Goal: Communication & Community: Answer question/provide support

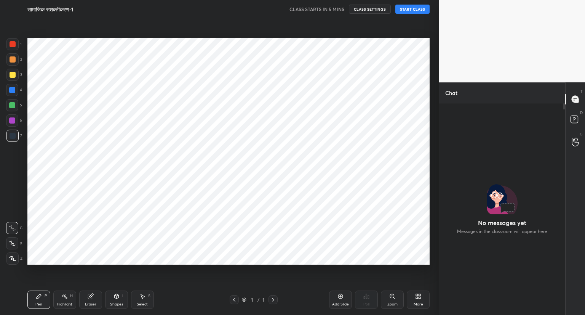
scroll to position [191, 124]
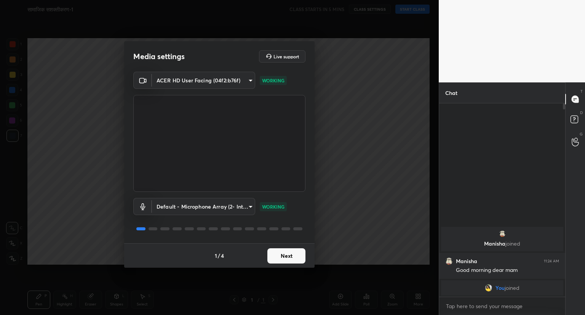
click at [283, 256] on button "Next" at bounding box center [286, 255] width 38 height 15
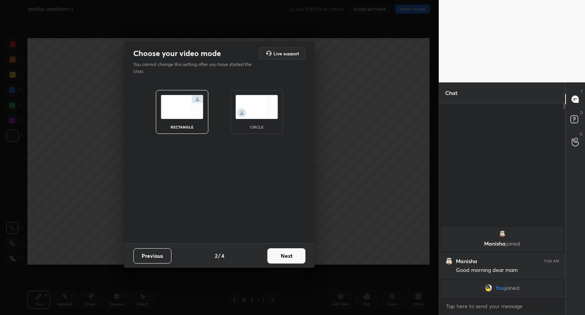
click at [283, 256] on button "Next" at bounding box center [286, 255] width 38 height 15
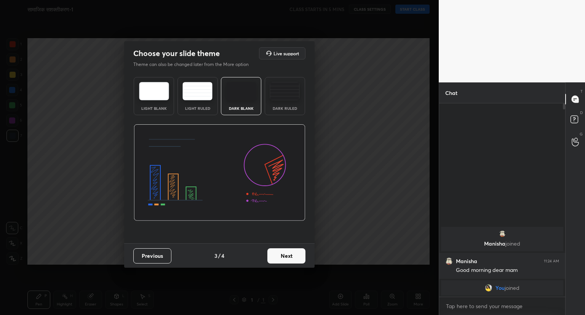
click at [283, 256] on button "Next" at bounding box center [286, 255] width 38 height 15
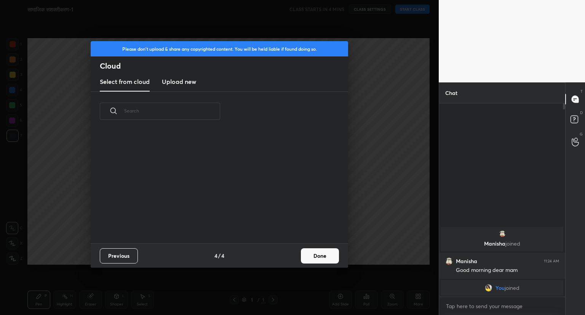
scroll to position [113, 245]
click at [312, 258] on button "Done" at bounding box center [320, 255] width 38 height 15
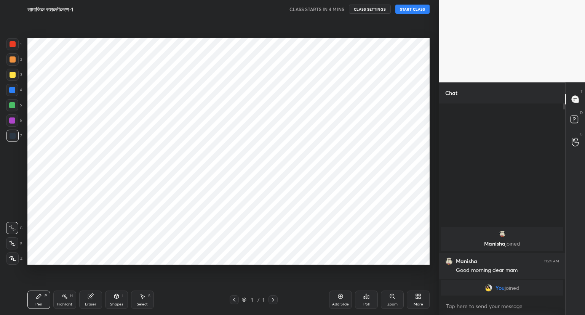
click at [414, 5] on button "START CLASS" at bounding box center [412, 9] width 34 height 9
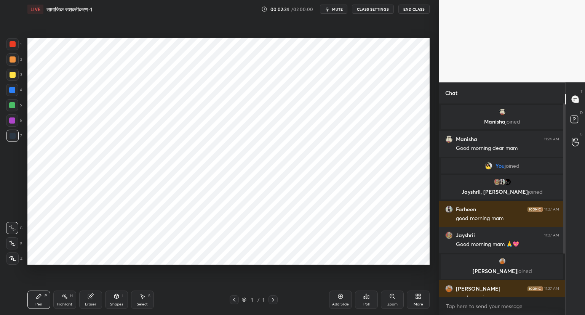
scroll to position [62, 0]
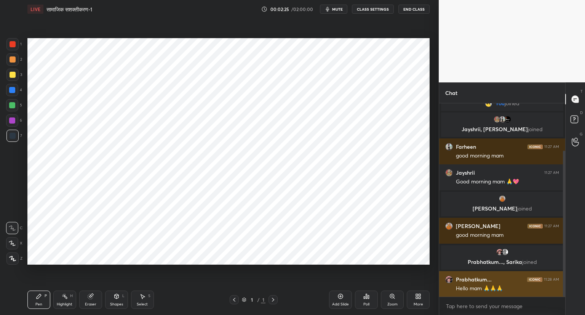
drag, startPoint x: 564, startPoint y: 221, endPoint x: 555, endPoint y: 272, distance: 51.1
click at [555, 272] on div "[PERSON_NAME] 11:24 AM Good morning dear mam You joined [PERSON_NAME], [PERSON_…" at bounding box center [502, 199] width 126 height 193
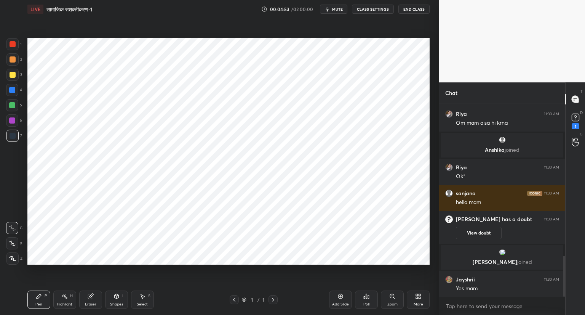
scroll to position [753, 0]
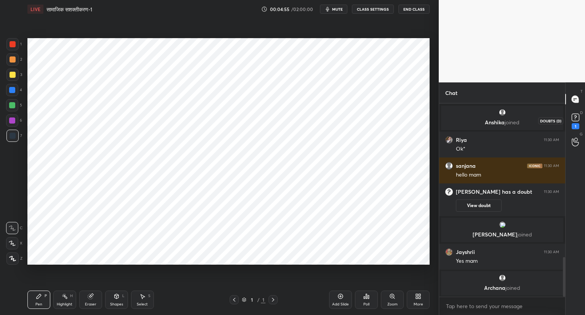
click at [574, 117] on rect at bounding box center [575, 117] width 7 height 7
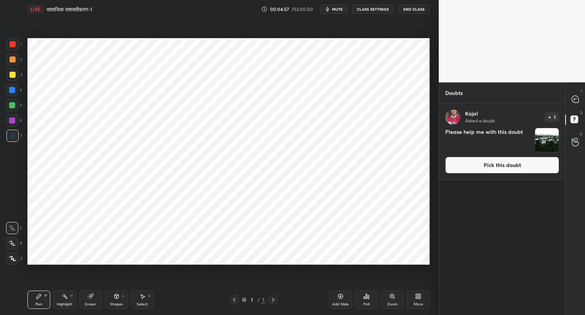
click at [509, 161] on button "Pick this doubt" at bounding box center [502, 165] width 114 height 17
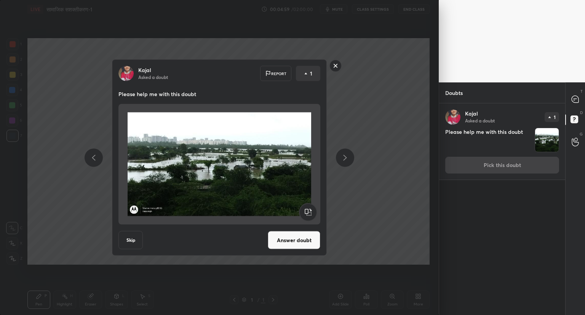
click at [284, 242] on button "Answer doubt" at bounding box center [294, 240] width 53 height 18
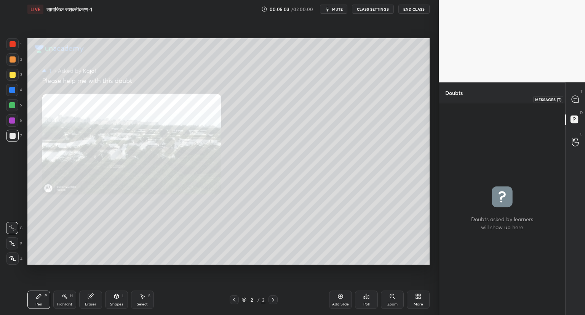
click at [577, 96] on icon at bounding box center [575, 99] width 7 height 7
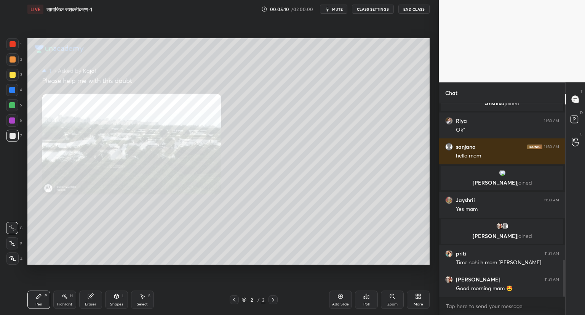
scroll to position [825, 0]
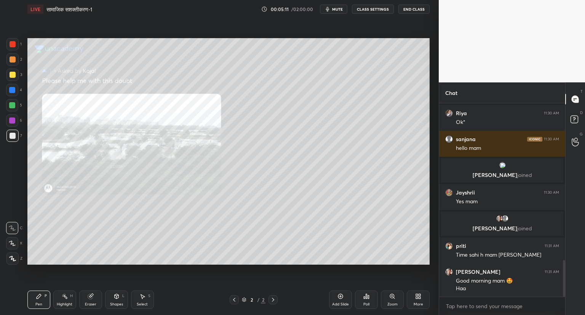
click at [392, 296] on icon at bounding box center [392, 296] width 2 height 0
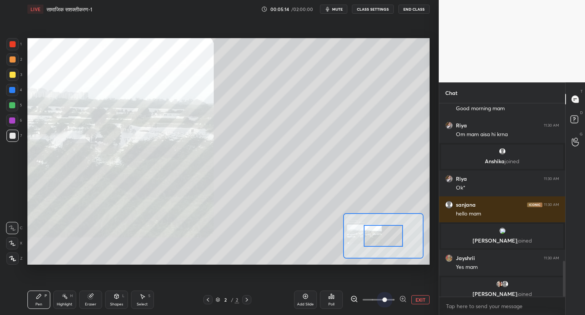
scroll to position [851, 0]
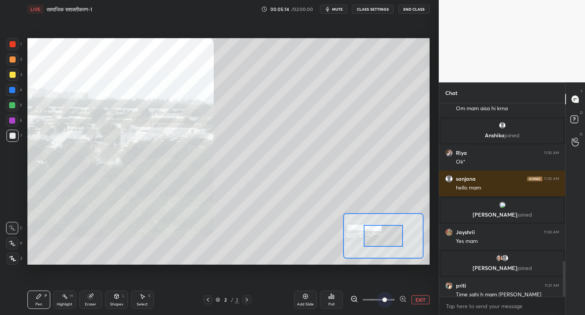
drag, startPoint x: 386, startPoint y: 298, endPoint x: 386, endPoint y: 230, distance: 67.1
click at [386, 230] on div "LIVE सामाजिक सशक्तीकरण-1 00:05:14 / 02:00:00 mute CLASS SETTINGS End Class Sett…" at bounding box center [228, 157] width 408 height 315
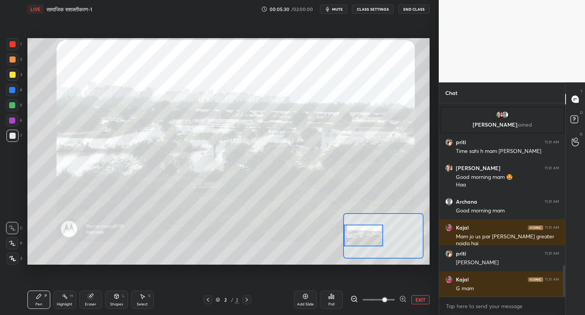
scroll to position [1022, 0]
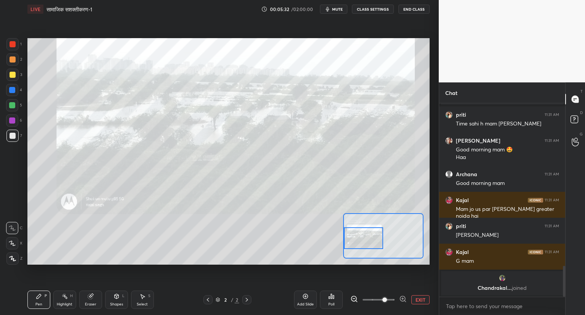
drag, startPoint x: 386, startPoint y: 230, endPoint x: 362, endPoint y: 232, distance: 24.8
click at [362, 232] on div at bounding box center [364, 238] width 40 height 22
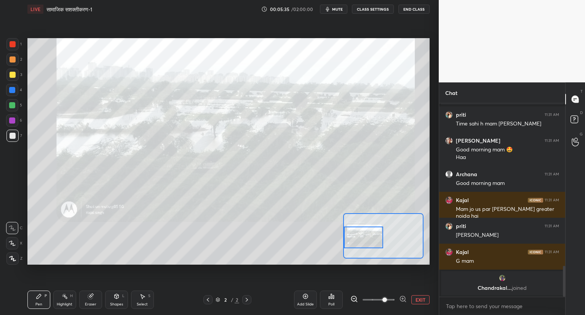
click at [419, 299] on button "EXIT" at bounding box center [420, 299] width 18 height 9
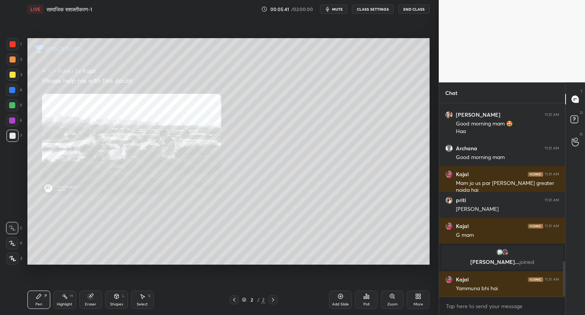
scroll to position [882, 0]
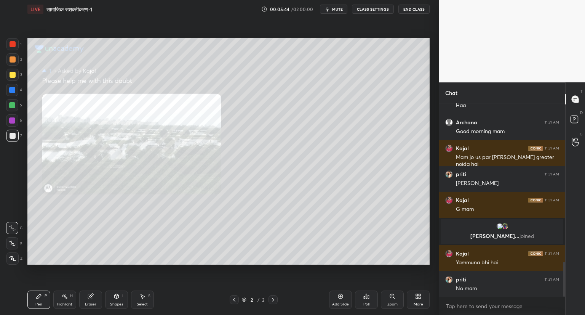
click at [340, 298] on icon at bounding box center [340, 296] width 5 height 5
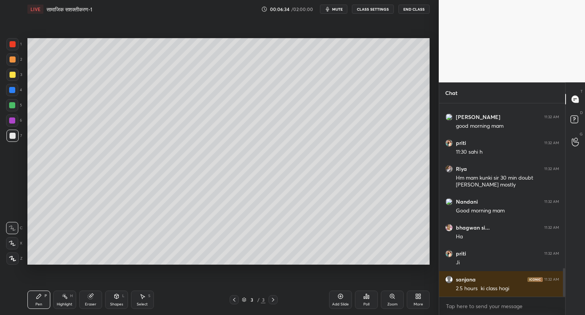
scroll to position [1123, 0]
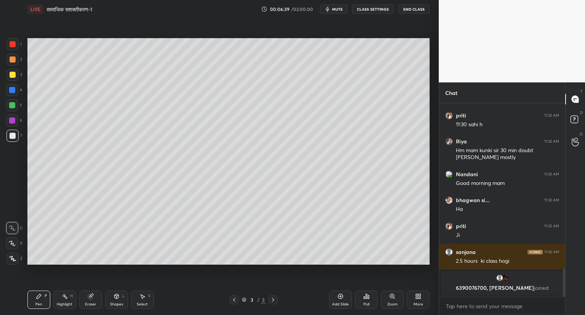
click at [14, 238] on div at bounding box center [12, 243] width 12 height 12
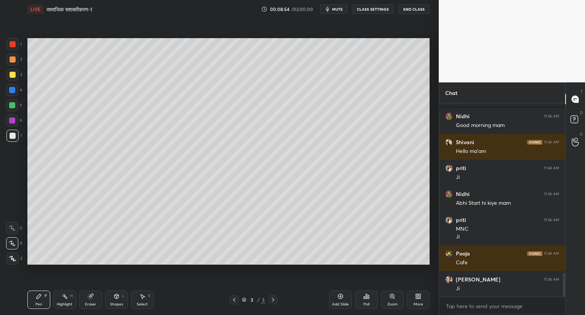
scroll to position [1407, 0]
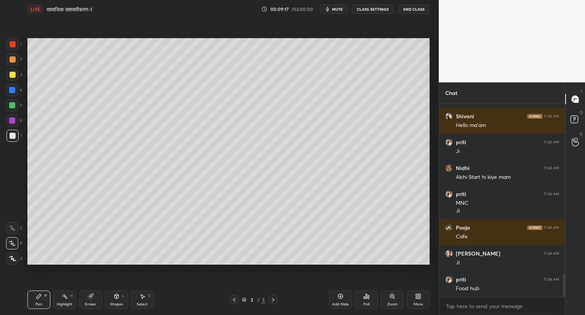
click at [97, 298] on div "Eraser" at bounding box center [90, 299] width 23 height 18
click at [36, 298] on icon at bounding box center [39, 296] width 6 height 6
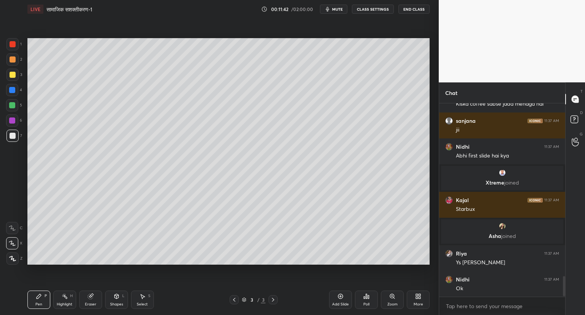
scroll to position [1661, 0]
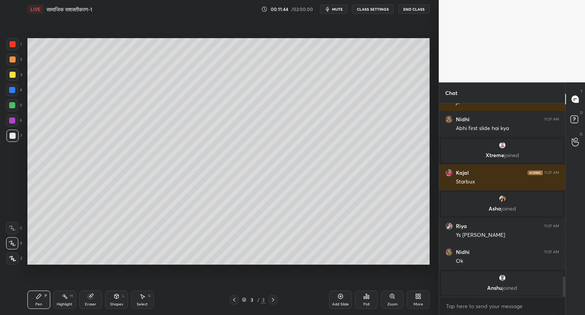
click at [339, 293] on div "Add Slide" at bounding box center [340, 299] width 23 height 18
click at [92, 298] on icon at bounding box center [90, 296] width 5 height 5
click at [14, 204] on icon at bounding box center [12, 203] width 7 height 7
click at [37, 298] on icon at bounding box center [39, 296] width 5 height 5
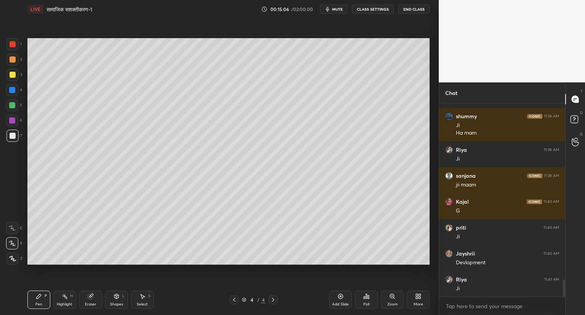
scroll to position [1978, 0]
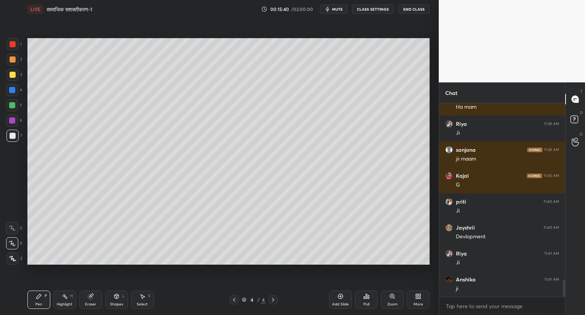
click at [339, 294] on icon at bounding box center [340, 296] width 5 height 5
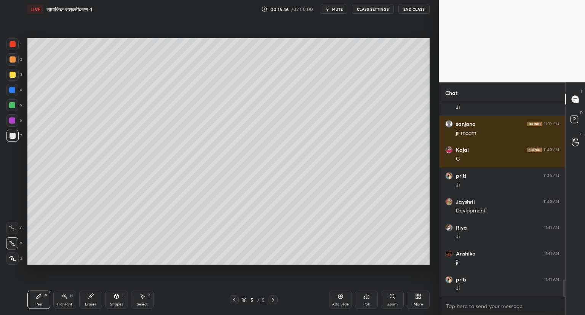
click at [88, 296] on icon at bounding box center [90, 296] width 5 height 5
click at [16, 256] on span "Erase all" at bounding box center [11, 258] width 11 height 5
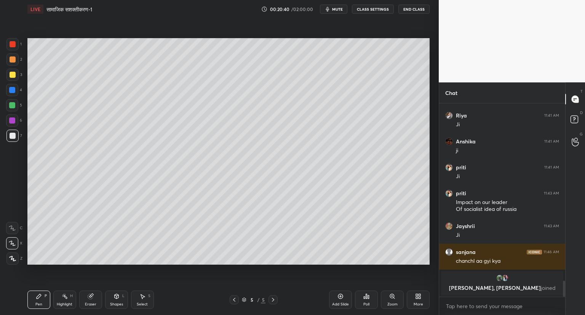
scroll to position [2055, 0]
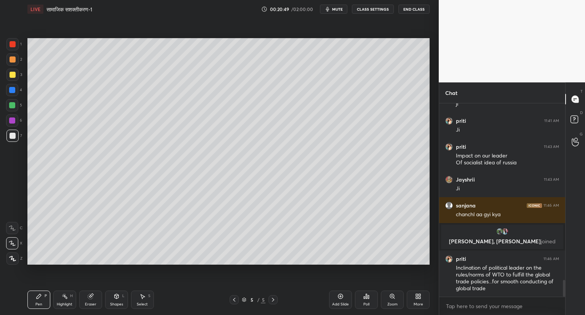
click at [341, 294] on icon at bounding box center [341, 296] width 6 height 6
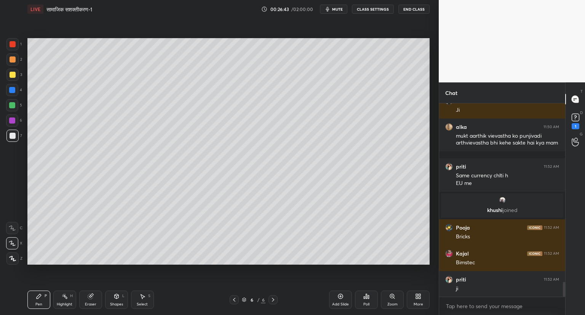
scroll to position [2323, 0]
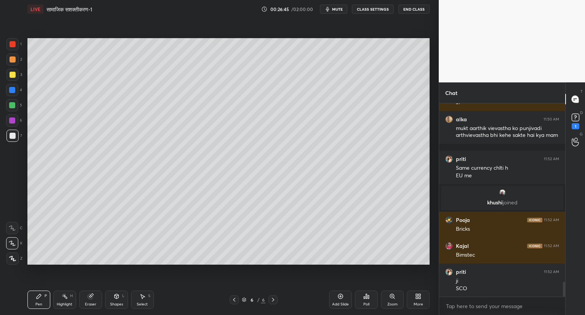
click at [338, 291] on div "Add Slide" at bounding box center [340, 299] width 23 height 18
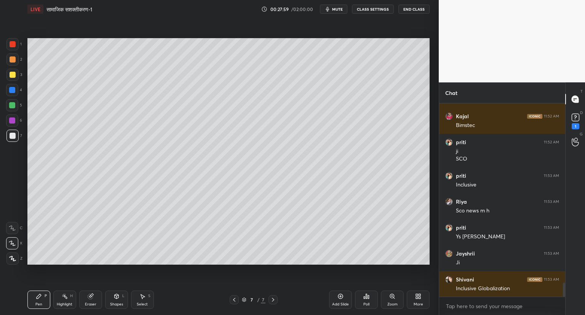
scroll to position [2479, 0]
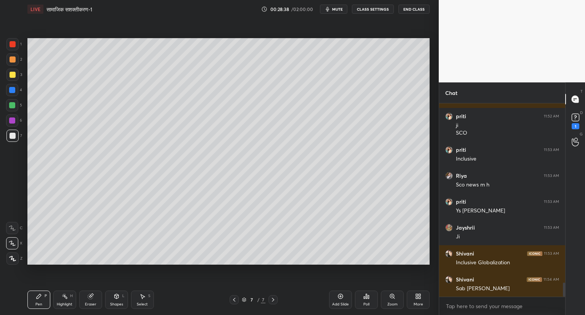
click at [234, 299] on icon at bounding box center [234, 300] width 2 height 4
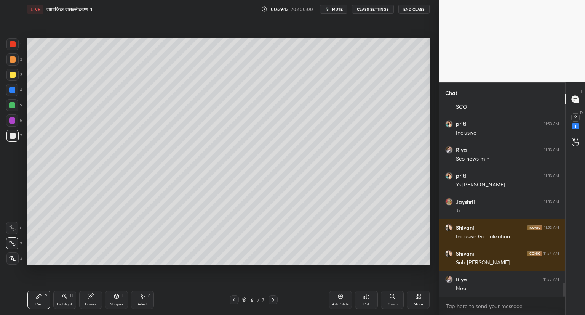
scroll to position [2530, 0]
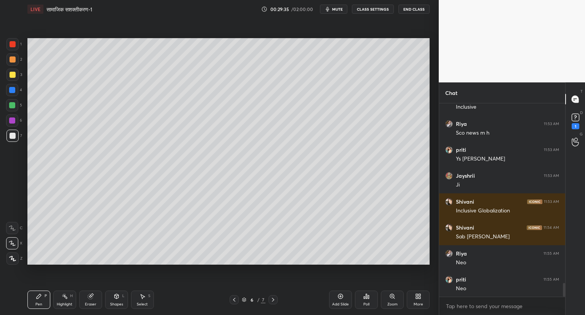
click at [341, 291] on div "Add Slide" at bounding box center [340, 299] width 23 height 18
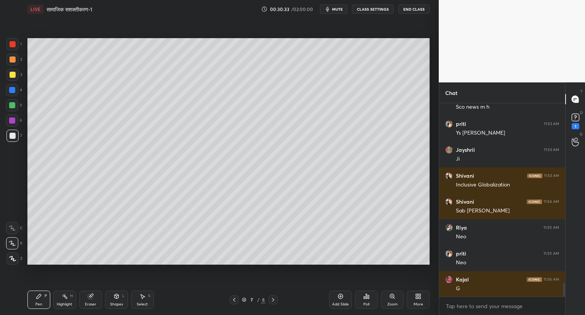
scroll to position [2582, 0]
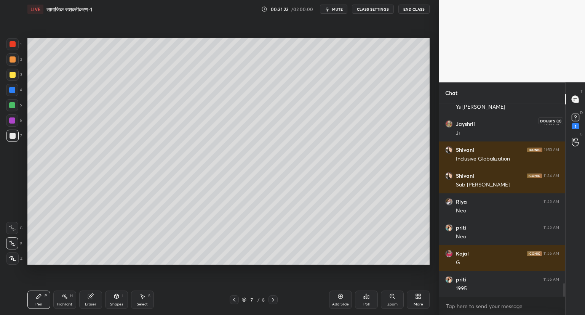
click at [579, 118] on rect at bounding box center [575, 117] width 7 height 7
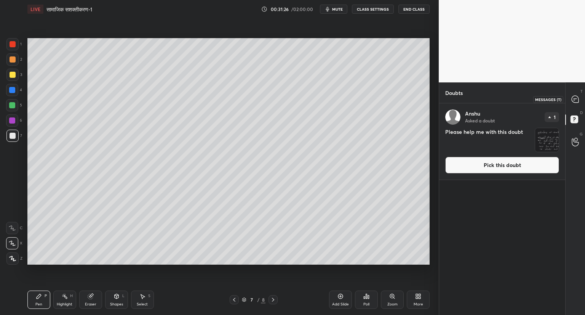
click at [575, 99] on icon at bounding box center [575, 99] width 3 height 0
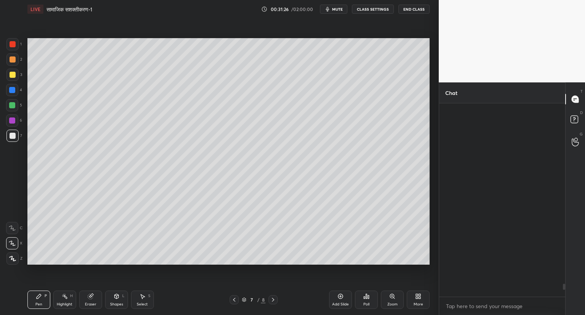
scroll to position [191, 124]
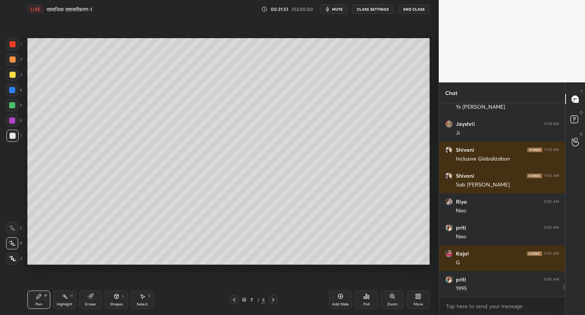
click at [342, 295] on icon at bounding box center [341, 296] width 6 height 6
click at [93, 298] on icon at bounding box center [91, 296] width 6 height 6
click at [35, 291] on div "Pen P" at bounding box center [38, 299] width 23 height 18
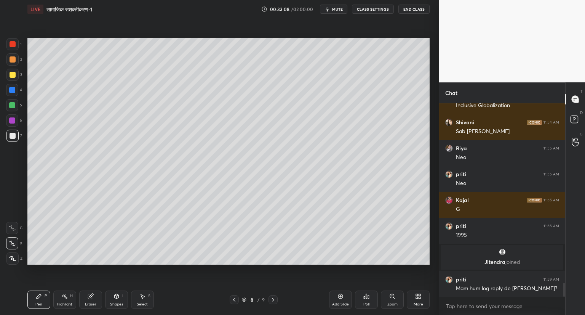
scroll to position [2550, 0]
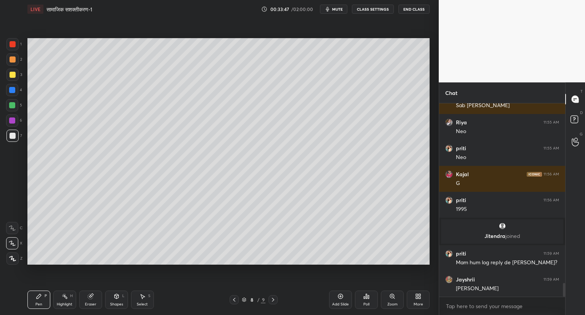
click at [342, 291] on div "Add Slide" at bounding box center [340, 299] width 23 height 18
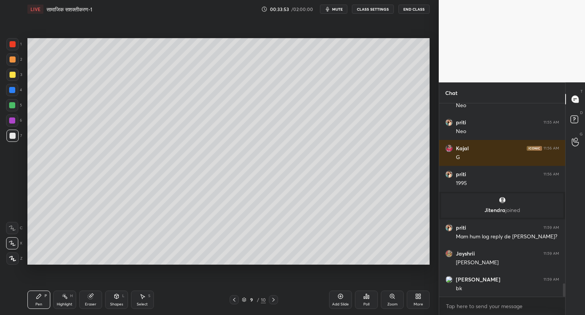
click at [235, 298] on icon at bounding box center [234, 299] width 6 height 6
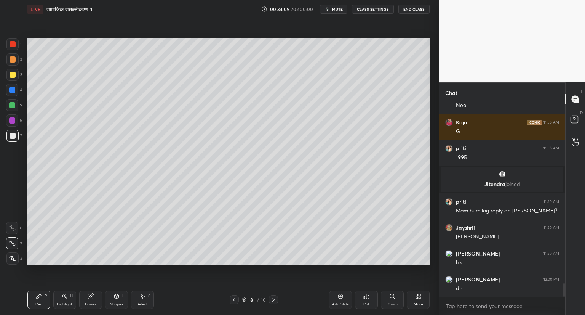
click at [272, 302] on div at bounding box center [273, 299] width 9 height 9
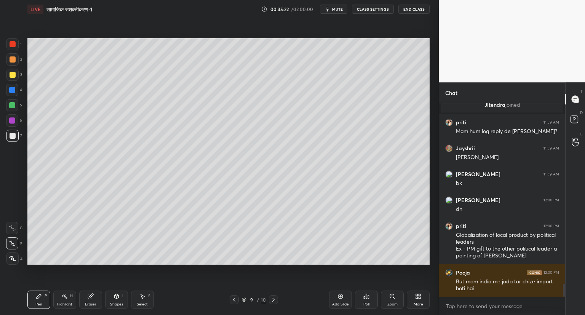
scroll to position [2707, 0]
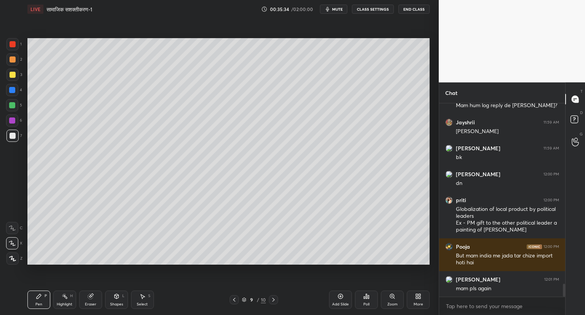
click at [235, 298] on icon at bounding box center [234, 299] width 6 height 6
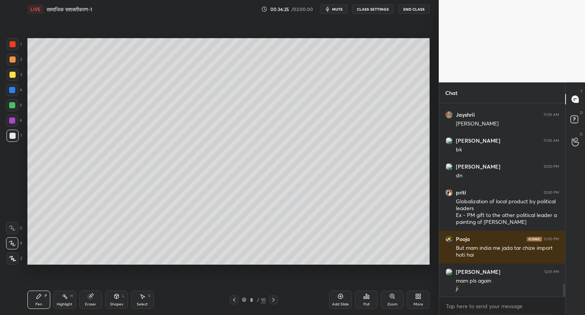
click at [275, 300] on icon at bounding box center [273, 299] width 6 height 6
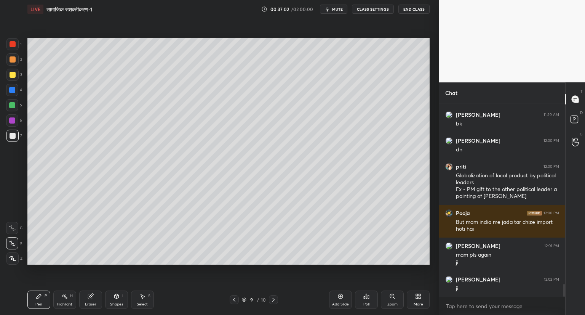
click at [340, 296] on icon at bounding box center [340, 296] width 2 height 2
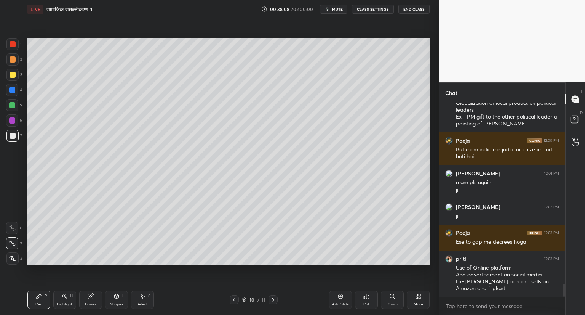
scroll to position [2839, 0]
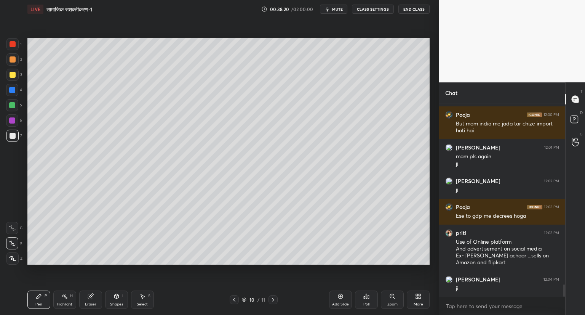
click at [92, 296] on icon at bounding box center [91, 295] width 4 height 4
click at [37, 295] on icon at bounding box center [39, 296] width 6 height 6
click at [432, 198] on div "Setting up your live class Poll for secs No correct answer Start poll" at bounding box center [228, 151] width 408 height 266
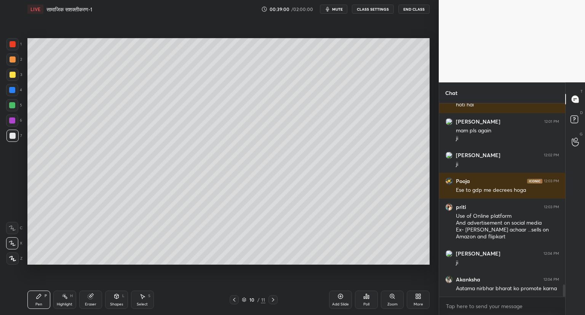
scroll to position [2891, 0]
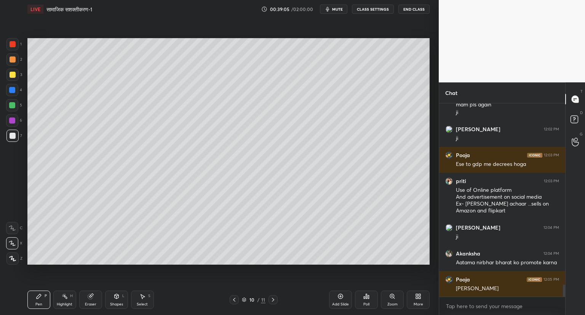
click at [340, 296] on icon at bounding box center [340, 296] width 2 height 2
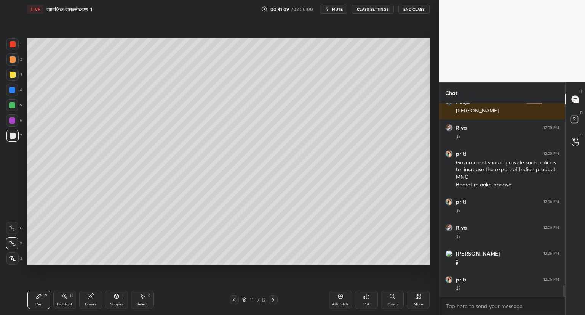
scroll to position [3094, 0]
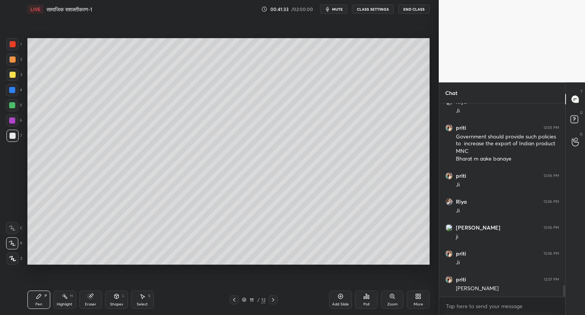
click at [232, 299] on icon at bounding box center [234, 299] width 6 height 6
click at [272, 298] on icon at bounding box center [273, 299] width 6 height 6
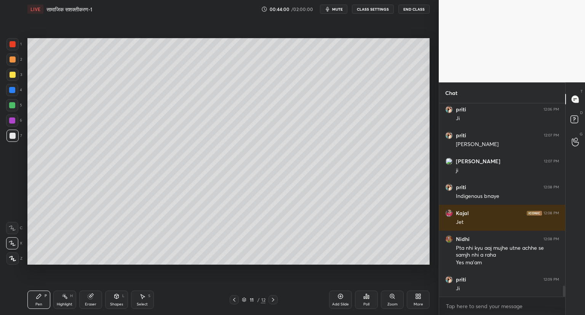
scroll to position [3264, 0]
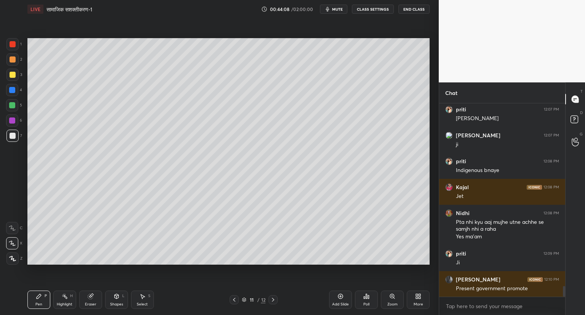
click at [340, 296] on icon at bounding box center [341, 296] width 6 height 6
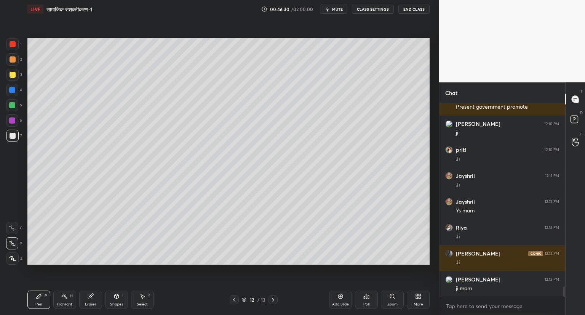
scroll to position [3471, 0]
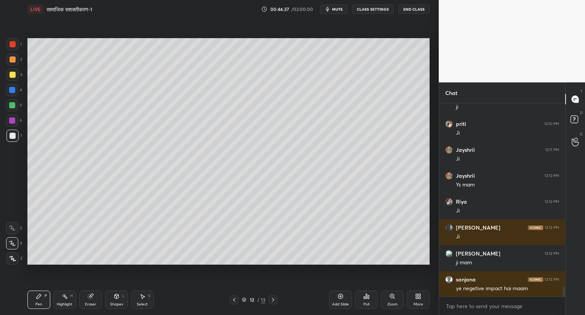
click at [238, 299] on div at bounding box center [234, 299] width 9 height 9
click at [235, 298] on icon at bounding box center [234, 299] width 6 height 6
click at [232, 298] on icon at bounding box center [234, 299] width 6 height 6
click at [238, 298] on div at bounding box center [234, 299] width 9 height 9
click at [272, 298] on icon at bounding box center [273, 299] width 6 height 6
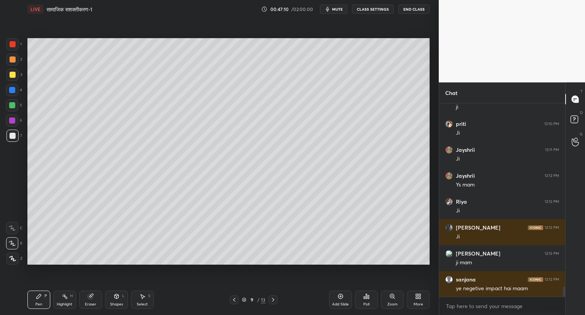
click at [275, 295] on div at bounding box center [273, 299] width 9 height 9
click at [274, 296] on div at bounding box center [273, 299] width 9 height 9
click at [273, 298] on icon at bounding box center [273, 299] width 6 height 6
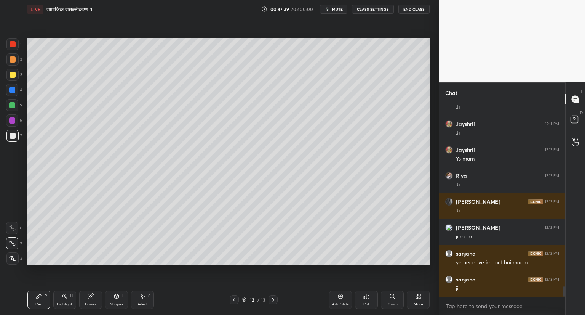
click at [273, 299] on icon at bounding box center [273, 299] width 6 height 6
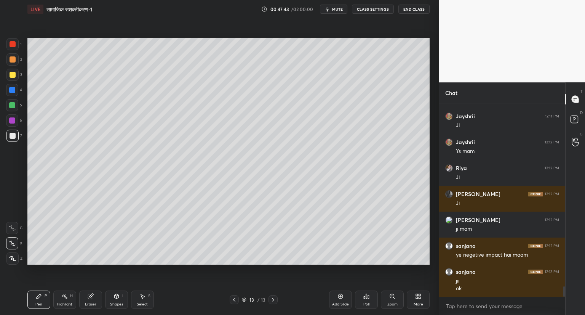
click at [236, 298] on icon at bounding box center [234, 299] width 6 height 6
click at [338, 296] on icon at bounding box center [341, 296] width 6 height 6
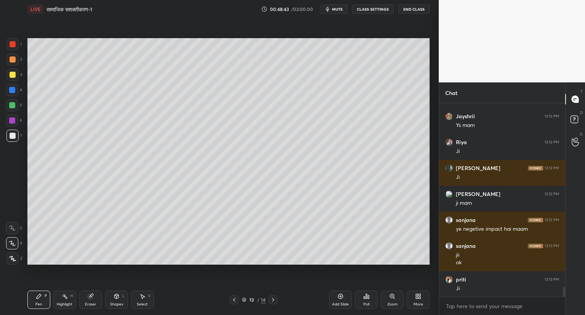
scroll to position [3557, 0]
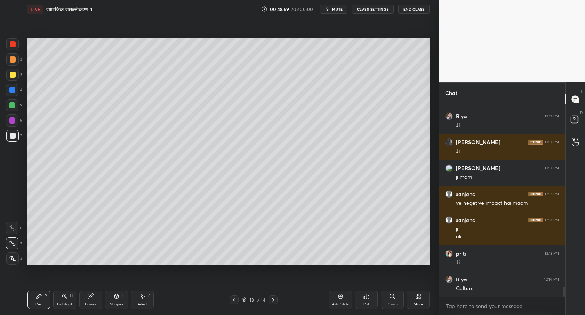
click at [88, 291] on div "Eraser" at bounding box center [90, 299] width 23 height 18
click at [40, 296] on icon at bounding box center [39, 296] width 5 height 5
click at [430, 138] on div "Setting up your live class Poll for secs No correct answer Start poll" at bounding box center [228, 151] width 408 height 266
click at [434, 128] on div "1 2 3 4 5 6 7 C X Z C X Z E E Erase all H H LIVE सामाजिक सशक्तीकरण-1 00:49:09 /…" at bounding box center [219, 157] width 439 height 315
click at [430, 126] on div "Setting up your live class Poll for secs No correct answer Start poll" at bounding box center [228, 151] width 408 height 266
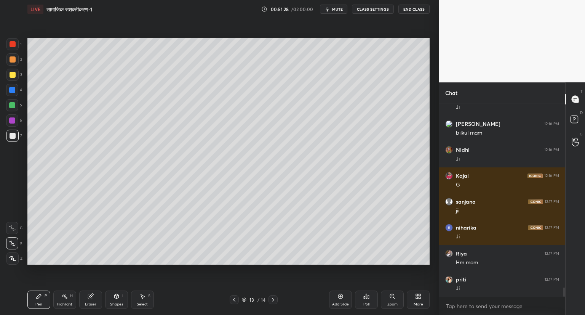
scroll to position [3945, 0]
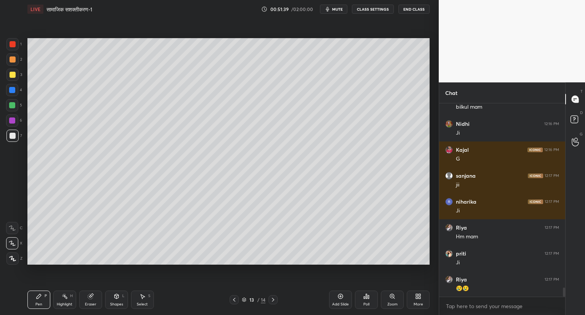
click at [342, 295] on icon at bounding box center [340, 296] width 5 height 5
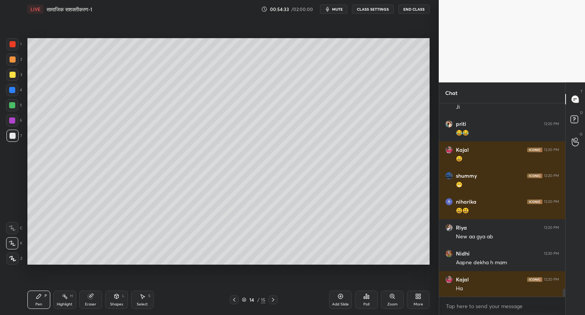
scroll to position [4471, 0]
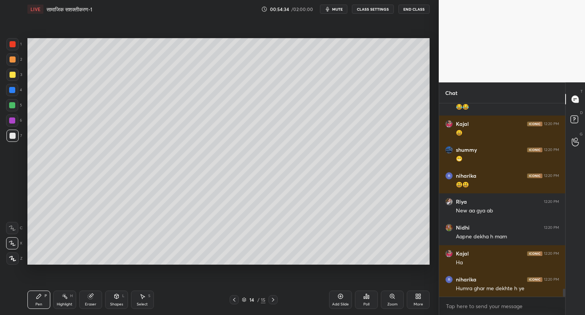
click at [340, 293] on icon at bounding box center [341, 296] width 6 height 6
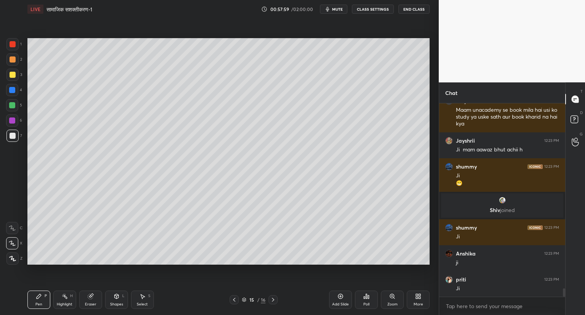
scroll to position [4316, 0]
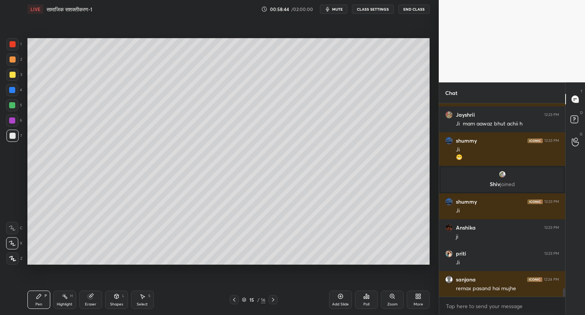
click at [345, 293] on div "Add Slide" at bounding box center [340, 299] width 23 height 18
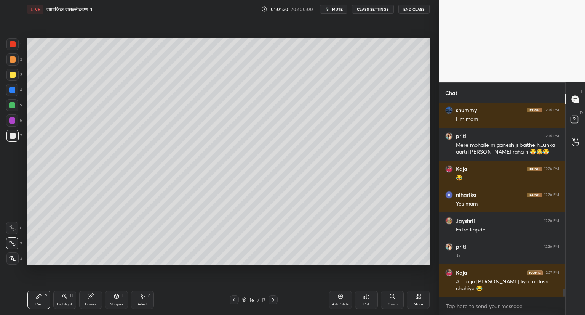
scroll to position [4648, 0]
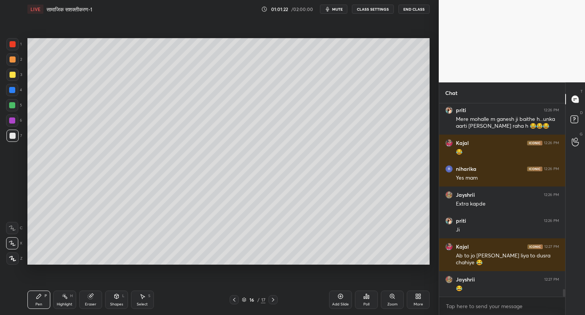
click at [341, 293] on icon at bounding box center [341, 296] width 6 height 6
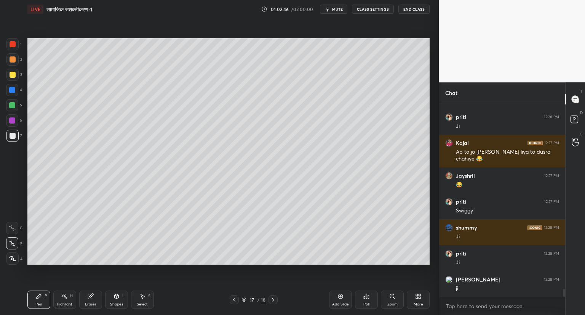
scroll to position [4778, 0]
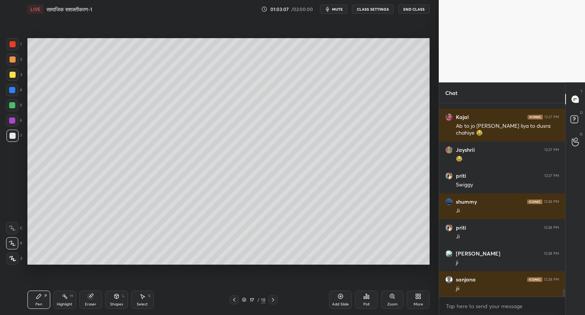
click at [341, 296] on icon at bounding box center [341, 296] width 6 height 6
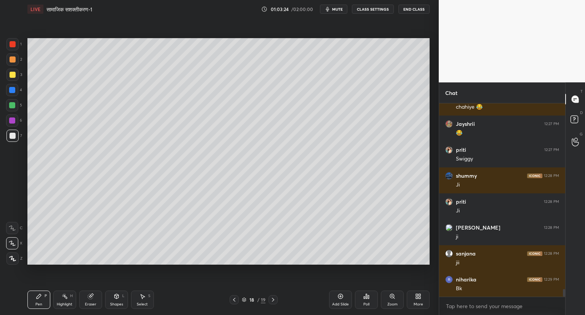
click at [233, 299] on icon at bounding box center [234, 299] width 6 height 6
click at [235, 299] on icon at bounding box center [234, 299] width 6 height 6
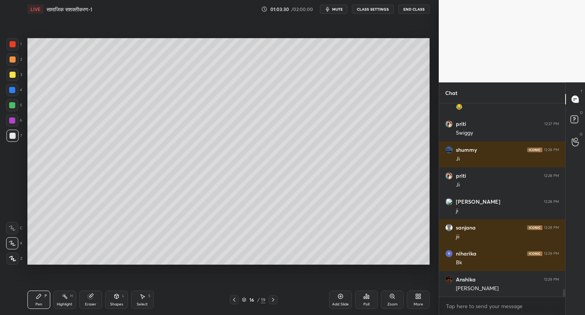
click at [274, 298] on icon at bounding box center [273, 299] width 6 height 6
click at [273, 299] on icon at bounding box center [273, 299] width 6 height 6
click at [232, 299] on icon at bounding box center [234, 299] width 6 height 6
click at [274, 298] on icon at bounding box center [273, 299] width 6 height 6
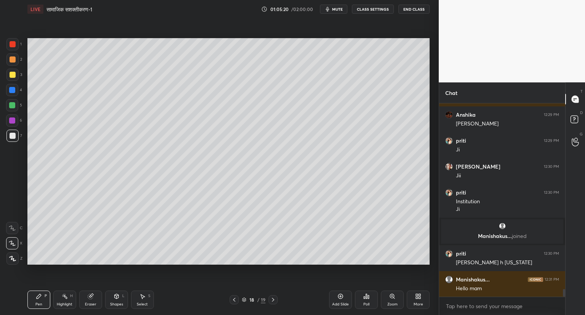
scroll to position [4825, 0]
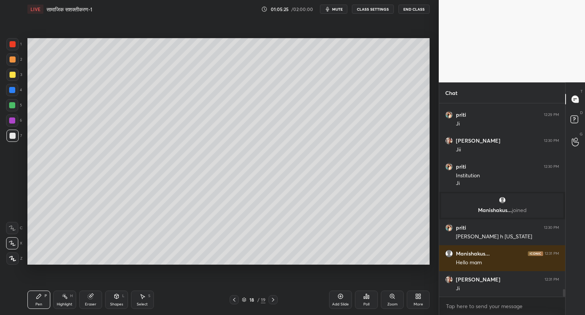
click at [339, 292] on div "Add Slide" at bounding box center [340, 299] width 23 height 18
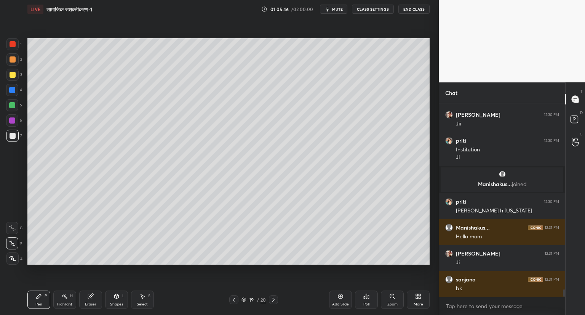
click at [236, 298] on icon at bounding box center [234, 299] width 6 height 6
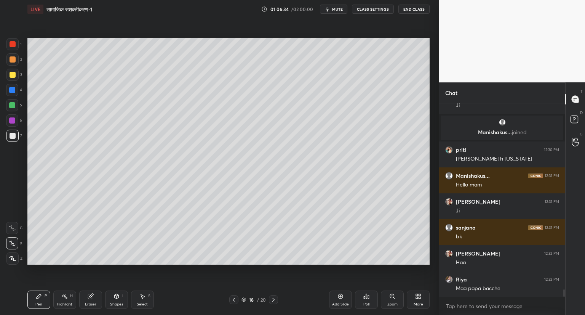
scroll to position [4936, 0]
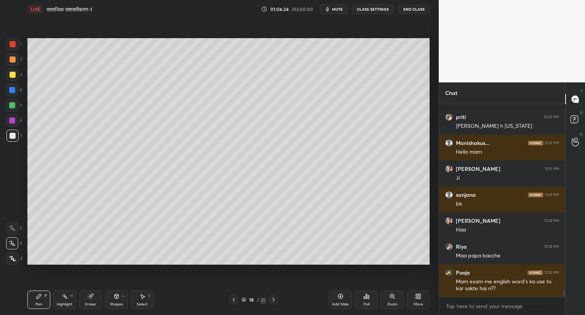
click at [273, 298] on icon at bounding box center [273, 300] width 2 height 4
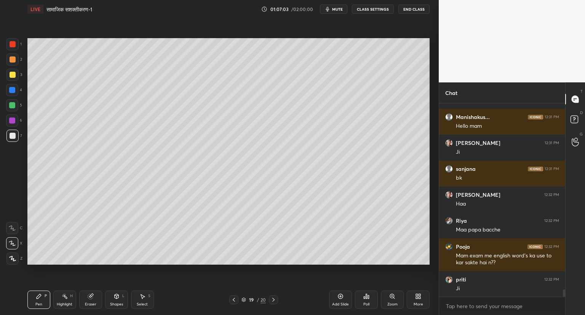
scroll to position [4989, 0]
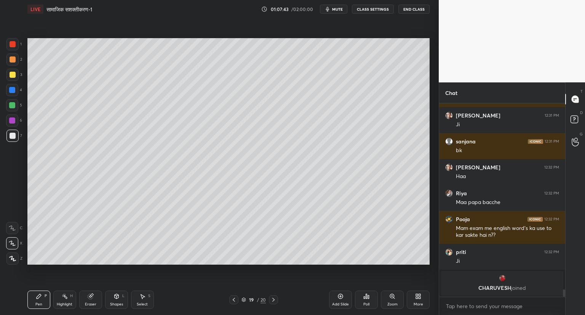
click at [430, 189] on div "Setting up your live class Poll for secs No correct answer Start poll" at bounding box center [228, 151] width 408 height 266
click at [435, 192] on div "1 2 3 4 5 6 7 C X Z C X Z E E Erase all H H LIVE सामाजिक सशक्तीकरण-1 01:07:43 /…" at bounding box center [219, 157] width 439 height 315
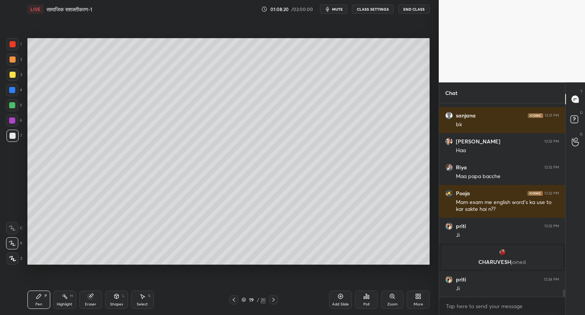
click at [342, 294] on icon at bounding box center [341, 296] width 6 height 6
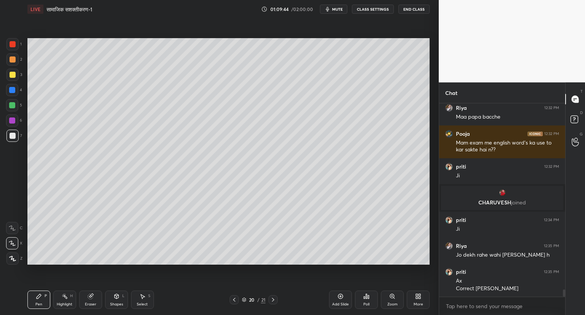
scroll to position [5020, 0]
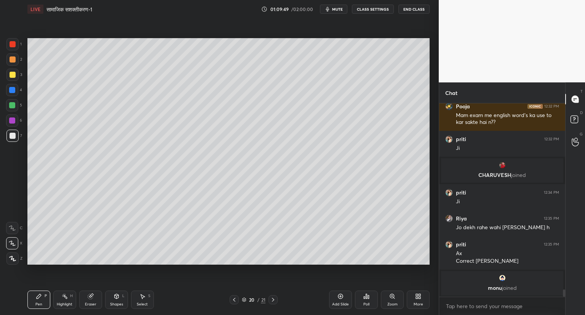
click at [341, 294] on icon at bounding box center [340, 296] width 5 height 5
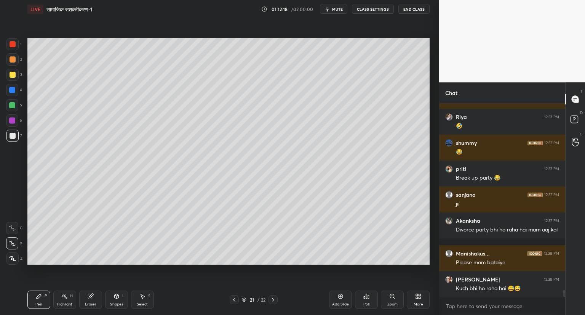
scroll to position [5272, 0]
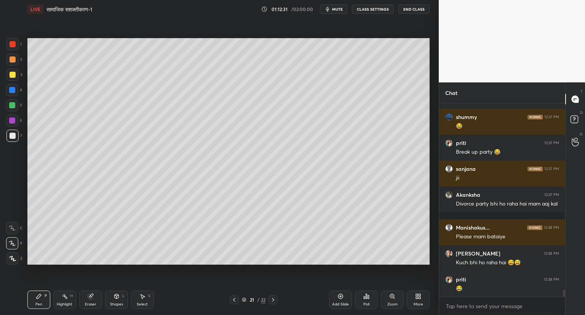
click at [432, 230] on div "Setting up your live class Poll for secs No correct answer Start poll" at bounding box center [228, 151] width 408 height 266
click at [337, 294] on div "Add Slide" at bounding box center [340, 299] width 23 height 18
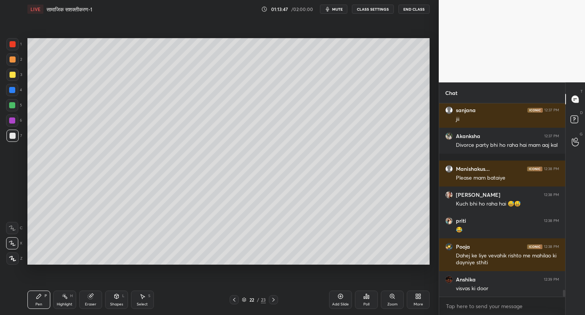
scroll to position [5357, 0]
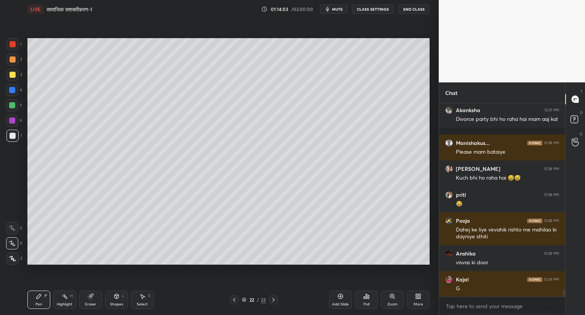
click at [343, 296] on icon at bounding box center [340, 296] width 5 height 5
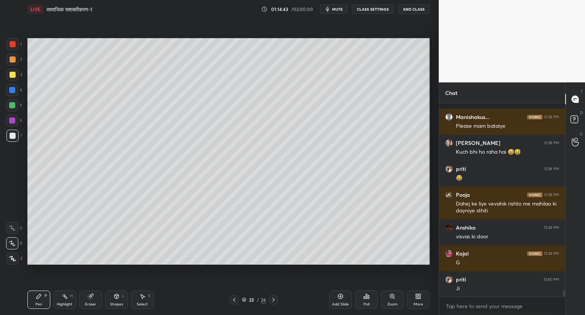
click at [233, 299] on icon at bounding box center [234, 300] width 2 height 4
click at [236, 299] on icon at bounding box center [234, 299] width 6 height 6
click at [237, 298] on icon at bounding box center [234, 299] width 6 height 6
click at [239, 298] on div "20 / 24" at bounding box center [254, 299] width 48 height 9
click at [234, 298] on icon at bounding box center [234, 299] width 6 height 6
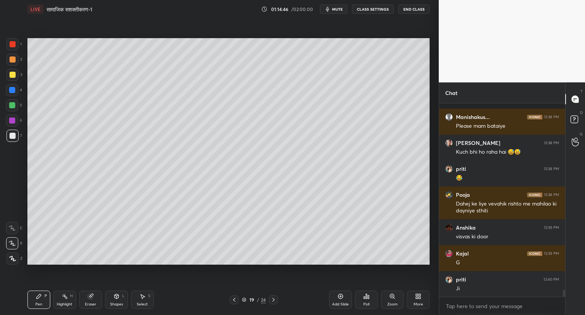
click at [237, 298] on icon at bounding box center [234, 299] width 6 height 6
click at [238, 298] on div at bounding box center [234, 299] width 9 height 9
click at [239, 296] on div "17 / 24" at bounding box center [254, 299] width 48 height 9
click at [235, 298] on icon at bounding box center [234, 300] width 2 height 4
click at [235, 298] on icon at bounding box center [234, 299] width 6 height 6
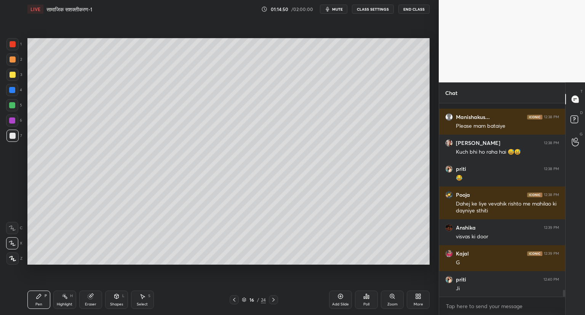
click at [236, 298] on icon at bounding box center [234, 299] width 6 height 6
click at [235, 298] on icon at bounding box center [234, 300] width 2 height 4
click at [275, 300] on icon at bounding box center [273, 299] width 6 height 6
click at [276, 299] on icon at bounding box center [273, 299] width 6 height 6
click at [277, 299] on div at bounding box center [273, 299] width 9 height 9
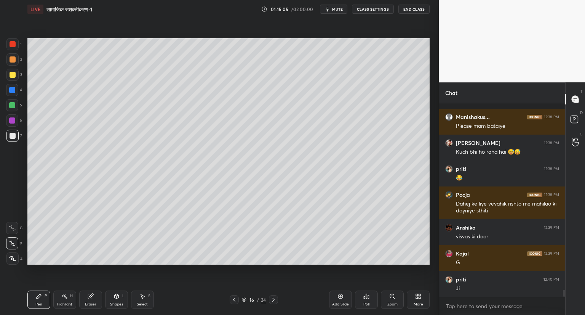
click at [278, 299] on div "16 / 24" at bounding box center [253, 299] width 151 height 9
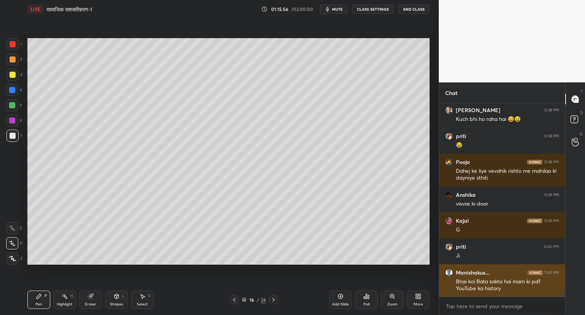
click at [509, 284] on div "Bhai koi Bata sakta hai mam ki pdf YouTube ka history" at bounding box center [507, 285] width 103 height 14
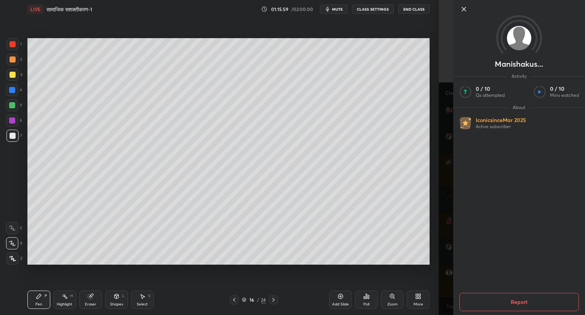
scroll to position [5442, 0]
click at [518, 302] on button "Report" at bounding box center [519, 302] width 120 height 18
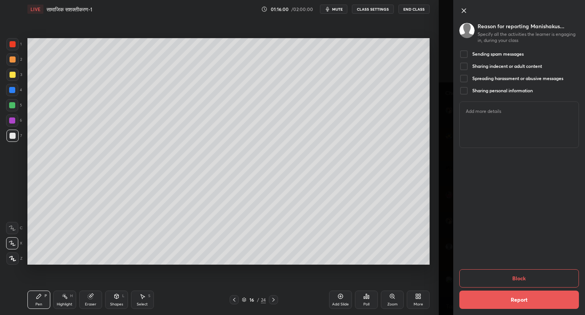
click at [520, 277] on button "Block" at bounding box center [519, 278] width 120 height 18
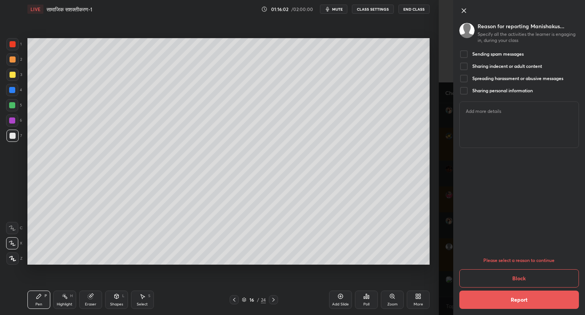
click at [522, 275] on button "Block" at bounding box center [519, 278] width 120 height 18
click at [467, 53] on div at bounding box center [463, 54] width 9 height 9
click at [520, 279] on button "Block" at bounding box center [519, 278] width 120 height 18
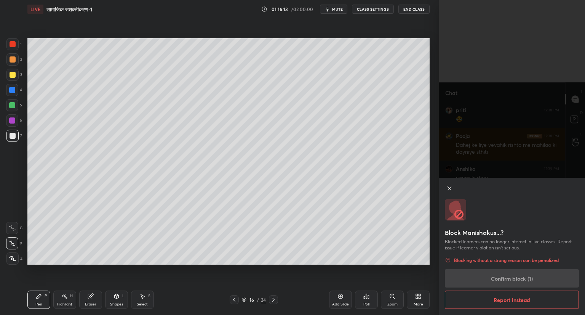
click at [509, 280] on button "Confirm block (1)" at bounding box center [512, 278] width 134 height 18
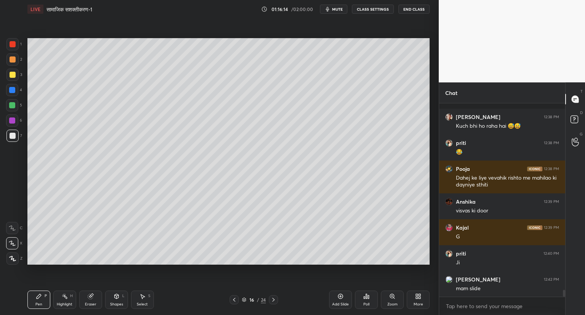
scroll to position [5221, 0]
click at [274, 299] on icon at bounding box center [273, 299] width 6 height 6
click at [274, 301] on icon at bounding box center [273, 299] width 6 height 6
click at [276, 299] on icon at bounding box center [273, 299] width 6 height 6
click at [274, 299] on icon at bounding box center [273, 299] width 6 height 6
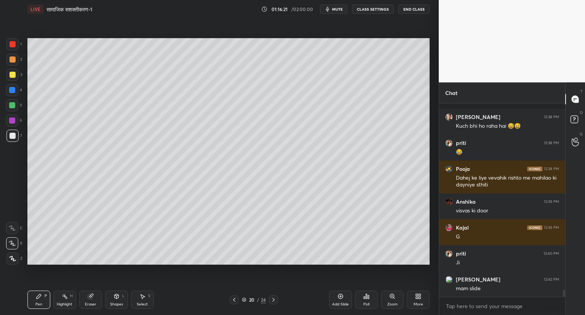
click at [275, 299] on icon at bounding box center [273, 299] width 6 height 6
click at [274, 299] on icon at bounding box center [273, 300] width 2 height 4
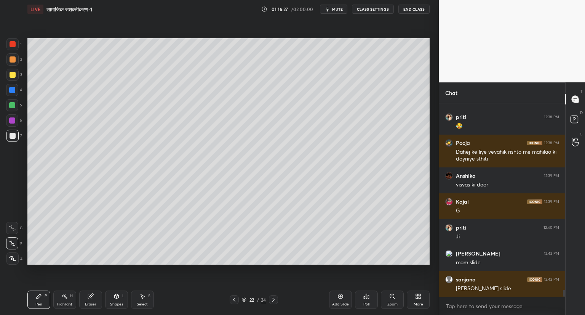
click at [273, 298] on icon at bounding box center [273, 299] width 6 height 6
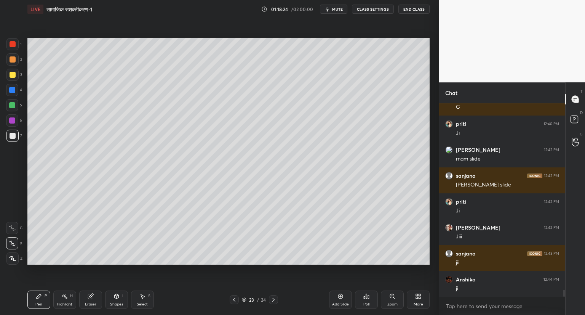
scroll to position [5377, 0]
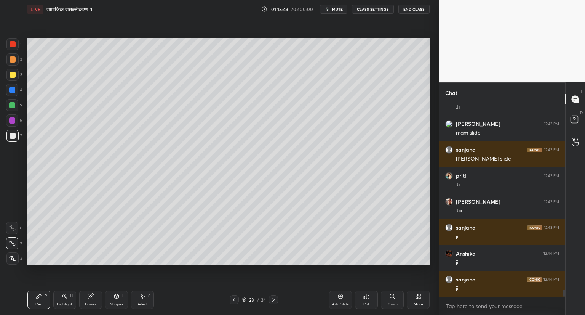
click at [340, 296] on icon at bounding box center [341, 296] width 6 height 6
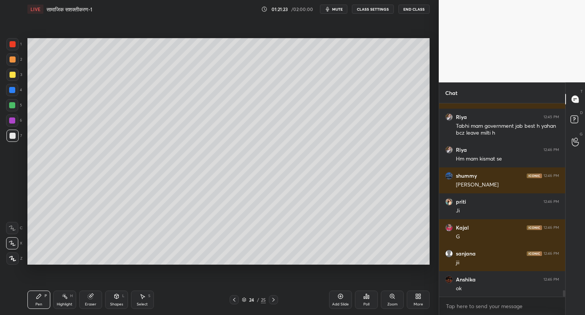
scroll to position [5695, 0]
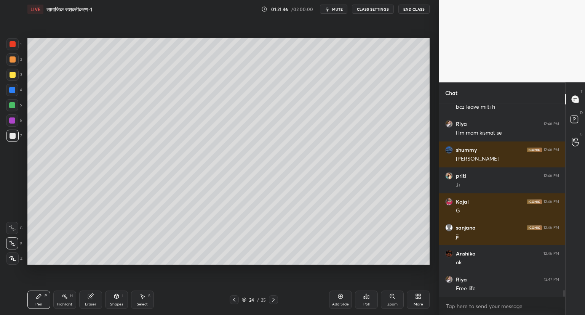
click at [340, 297] on icon at bounding box center [340, 296] width 2 height 2
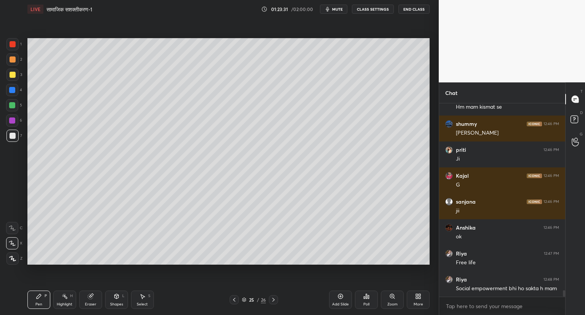
scroll to position [5746, 0]
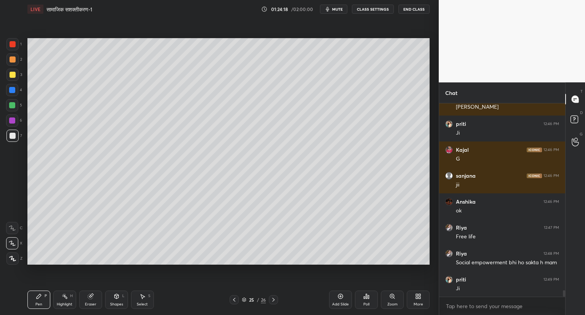
click at [342, 294] on icon at bounding box center [341, 296] width 6 height 6
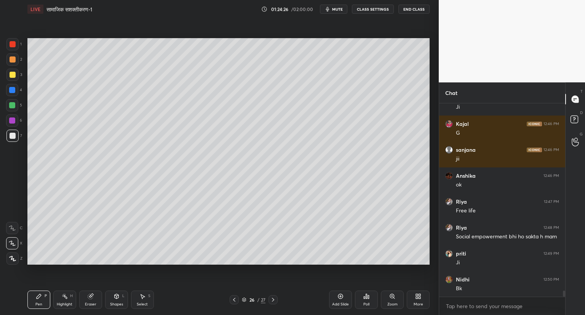
scroll to position [5798, 0]
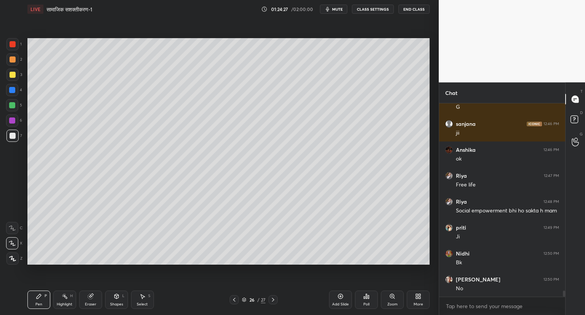
click at [233, 296] on icon at bounding box center [234, 299] width 6 height 6
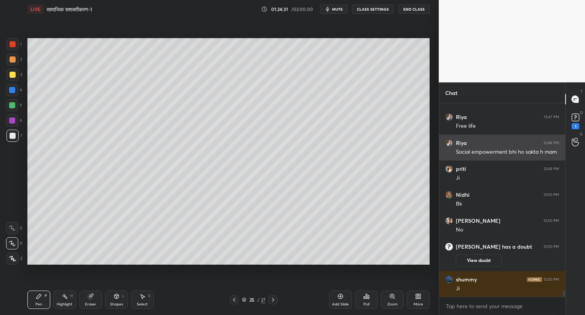
scroll to position [5660, 0]
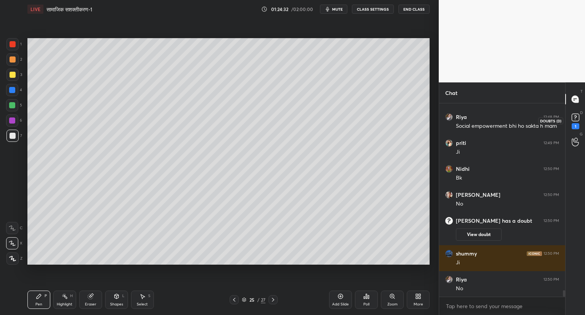
click at [574, 119] on rect at bounding box center [575, 117] width 7 height 7
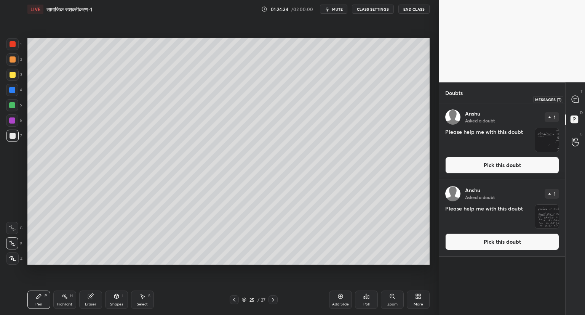
click at [573, 99] on icon at bounding box center [575, 99] width 7 height 7
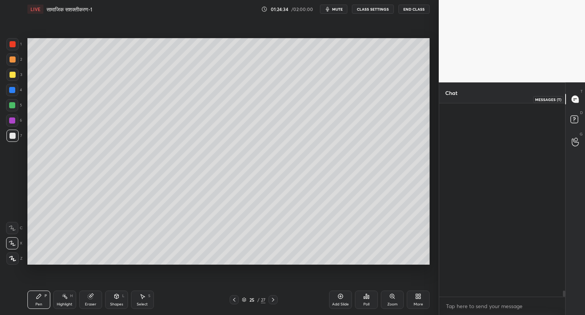
scroll to position [191, 124]
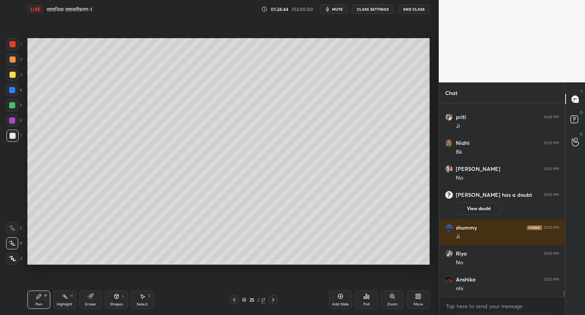
click at [340, 293] on div "Add Slide" at bounding box center [340, 299] width 23 height 18
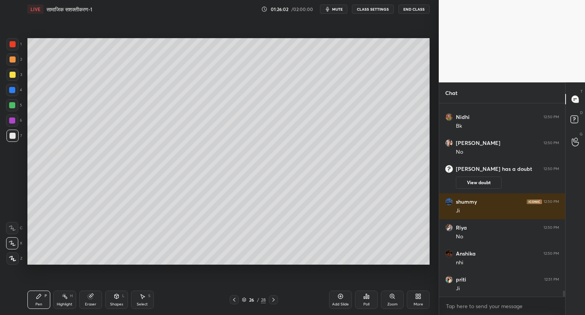
scroll to position [5886, 0]
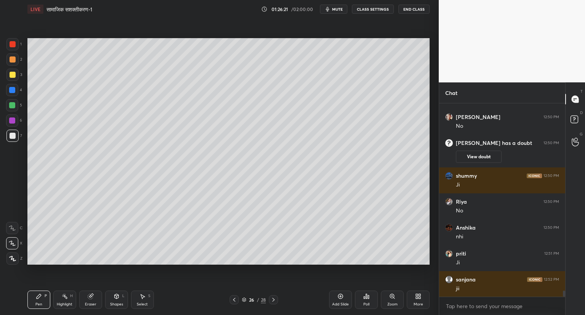
click at [341, 296] on icon at bounding box center [340, 296] width 2 height 2
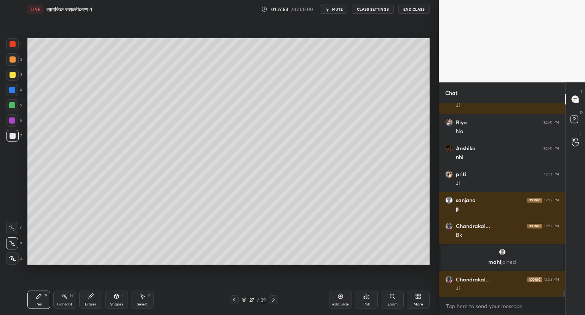
scroll to position [5755, 0]
click at [234, 300] on icon at bounding box center [234, 299] width 6 height 6
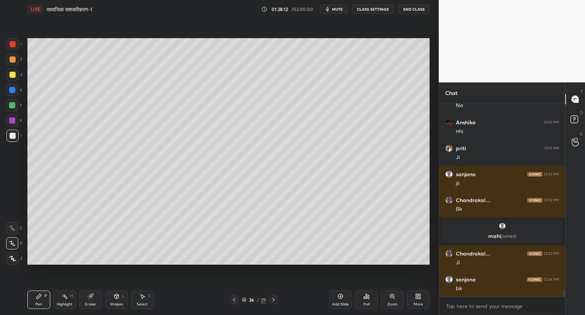
scroll to position [5807, 0]
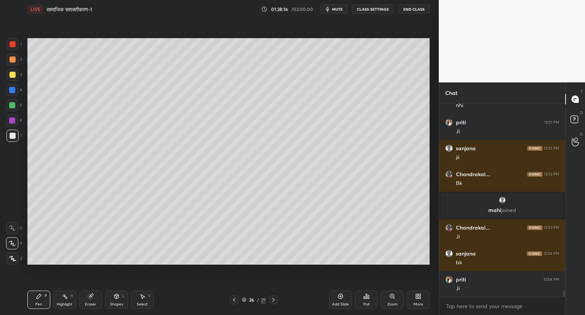
click at [274, 298] on icon at bounding box center [273, 299] width 6 height 6
click at [334, 296] on div "Add Slide" at bounding box center [340, 299] width 23 height 18
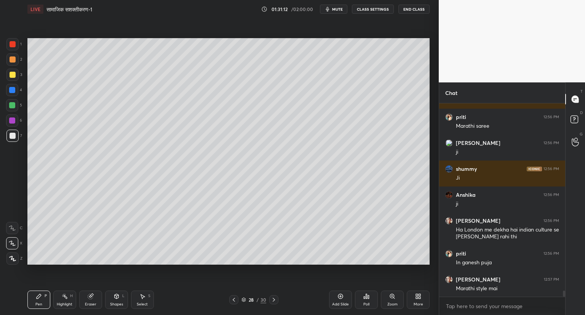
scroll to position [6098, 0]
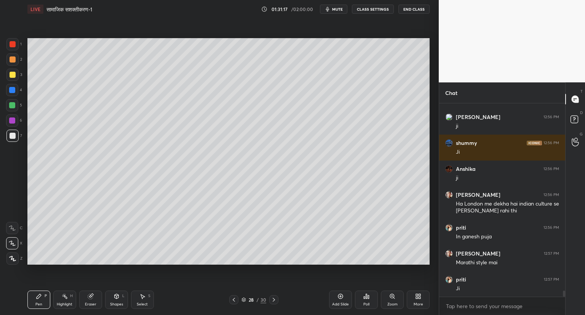
click at [285, 285] on div "Pen P Highlight H Eraser Shapes L Select S 28 / 30 Add Slide Poll Zoom More" at bounding box center [228, 299] width 402 height 30
click at [301, 276] on div "Setting up your live class Poll for secs No correct answer Start poll" at bounding box center [228, 151] width 408 height 266
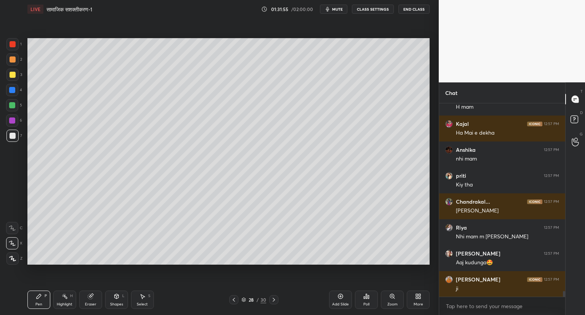
scroll to position [6357, 0]
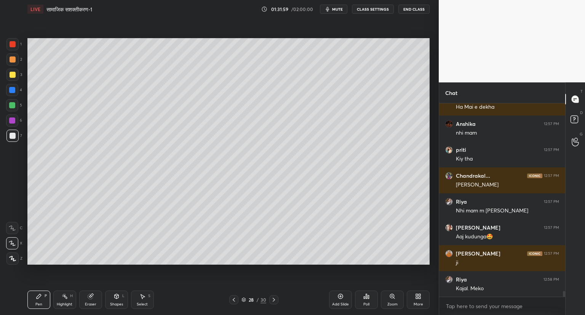
click at [233, 297] on icon at bounding box center [234, 299] width 6 height 6
click at [235, 297] on icon at bounding box center [234, 299] width 6 height 6
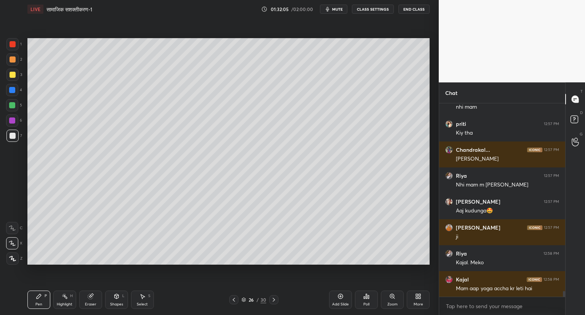
click at [275, 299] on icon at bounding box center [274, 299] width 6 height 6
click at [274, 299] on icon at bounding box center [274, 299] width 6 height 6
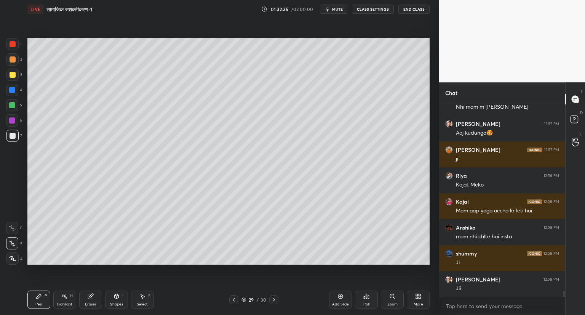
scroll to position [6487, 0]
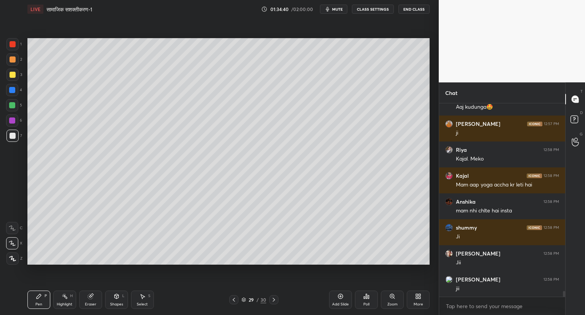
click at [344, 281] on div "Add Slide Poll Zoom More" at bounding box center [379, 299] width 101 height 43
click at [339, 299] on icon at bounding box center [341, 296] width 6 height 6
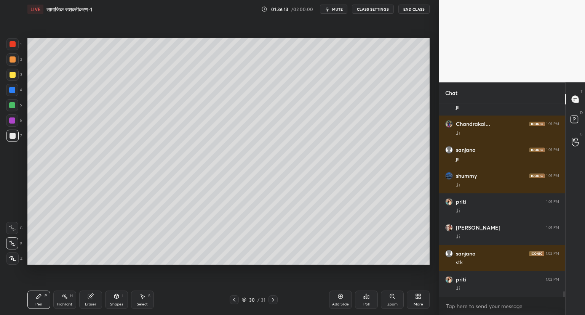
scroll to position [6694, 0]
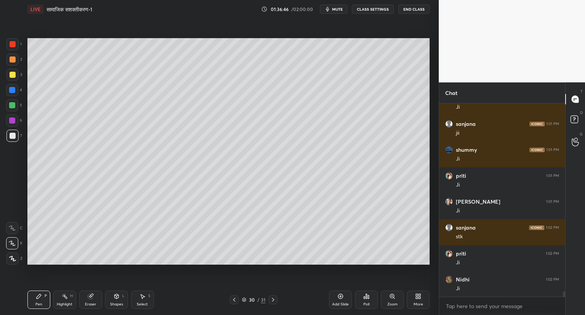
click at [340, 291] on div "Add Slide" at bounding box center [340, 299] width 23 height 18
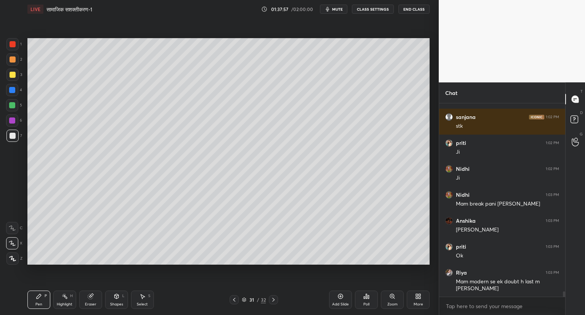
scroll to position [6831, 0]
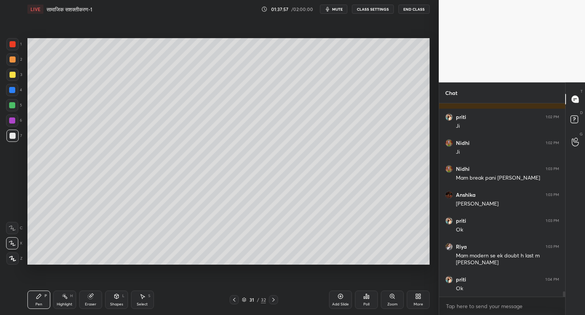
click at [341, 9] on span "mute" at bounding box center [337, 8] width 11 height 5
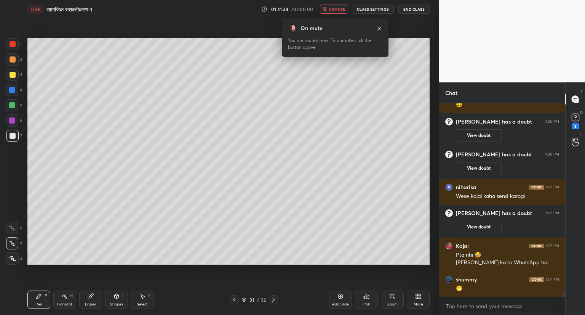
scroll to position [6929, 0]
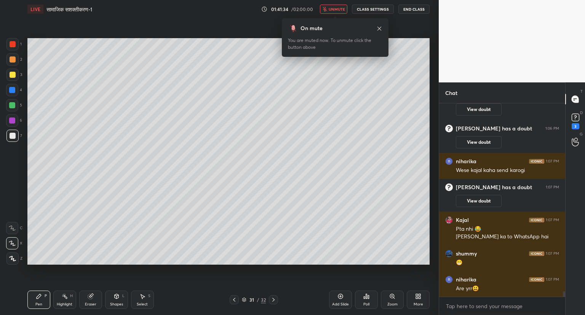
click at [338, 8] on span "unmute" at bounding box center [337, 8] width 16 height 5
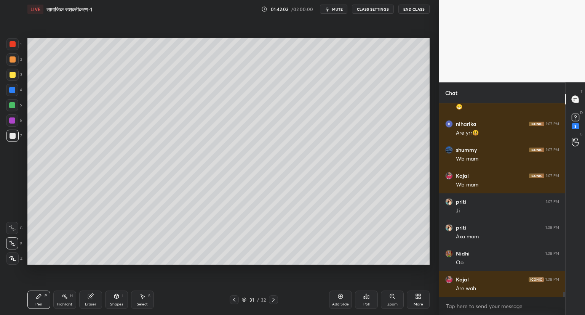
scroll to position [7110, 0]
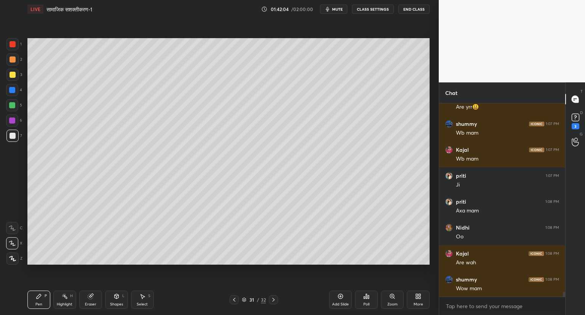
click at [339, 10] on span "mute" at bounding box center [337, 8] width 11 height 5
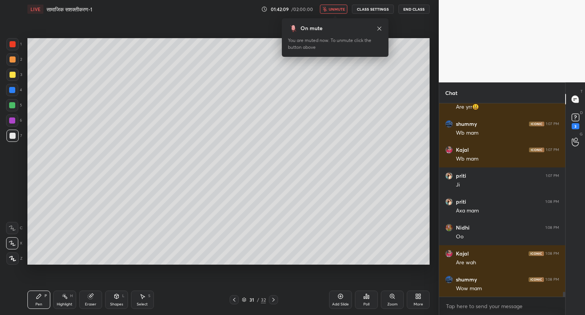
click at [341, 10] on span "unmute" at bounding box center [337, 8] width 16 height 5
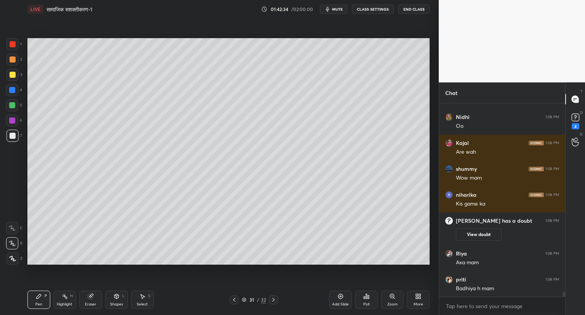
scroll to position [7142, 0]
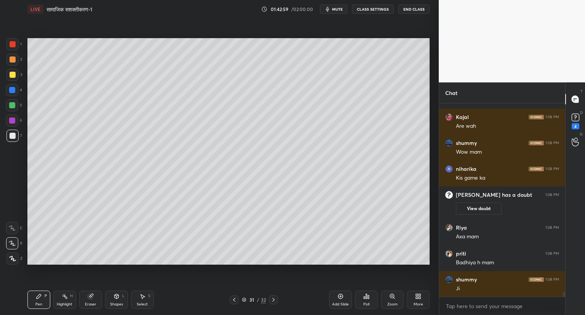
click at [338, 296] on icon at bounding box center [340, 296] width 5 height 5
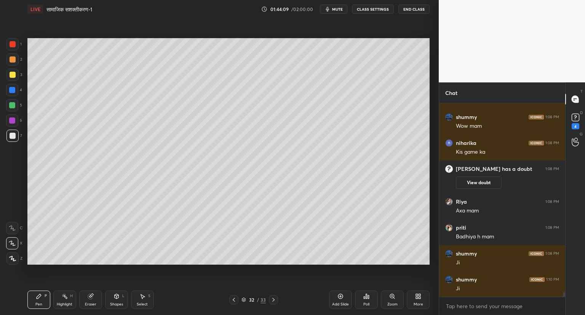
click at [339, 295] on icon at bounding box center [341, 296] width 6 height 6
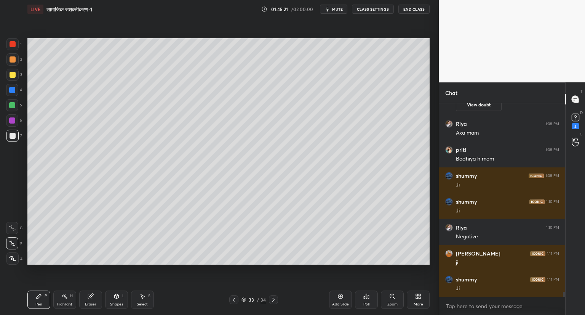
scroll to position [7272, 0]
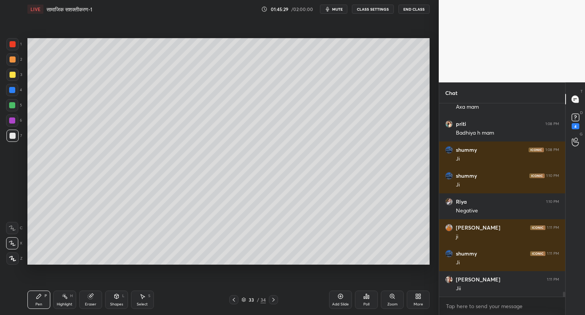
click at [91, 296] on icon at bounding box center [90, 296] width 5 height 5
click at [38, 296] on icon at bounding box center [39, 296] width 5 height 5
click at [344, 293] on div "Add Slide" at bounding box center [340, 299] width 23 height 18
click at [234, 298] on icon at bounding box center [234, 299] width 6 height 6
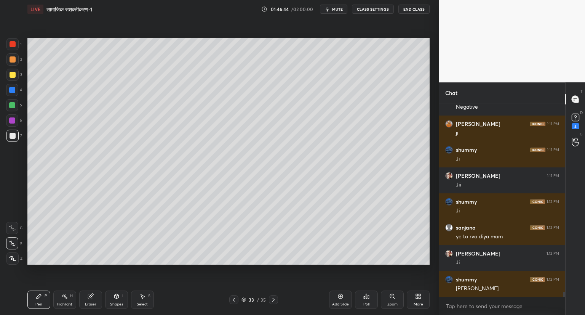
scroll to position [7401, 0]
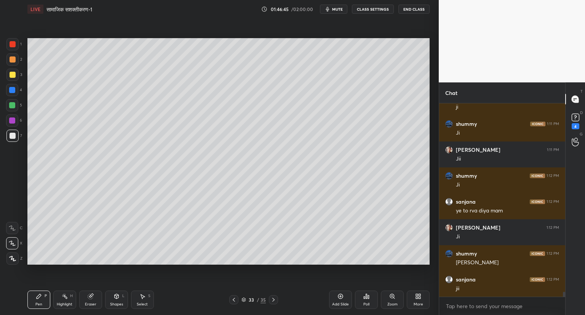
click at [235, 298] on icon at bounding box center [234, 299] width 6 height 6
click at [236, 297] on icon at bounding box center [234, 299] width 6 height 6
click at [237, 297] on div at bounding box center [233, 299] width 9 height 9
click at [237, 298] on div at bounding box center [233, 299] width 9 height 9
click at [238, 297] on div at bounding box center [233, 299] width 9 height 9
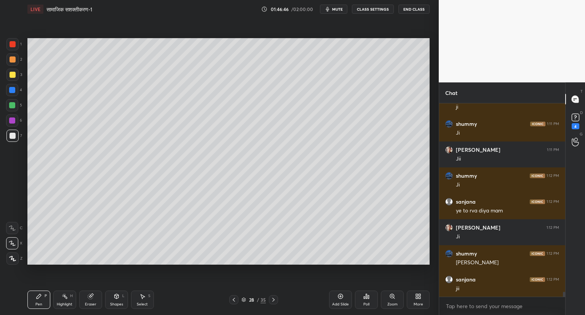
click at [238, 297] on div "28 / 35" at bounding box center [253, 299] width 49 height 9
click at [239, 297] on div "28 / 35" at bounding box center [253, 299] width 49 height 9
click at [240, 297] on div "28 / 35" at bounding box center [253, 299] width 49 height 9
click at [235, 298] on icon at bounding box center [234, 299] width 6 height 6
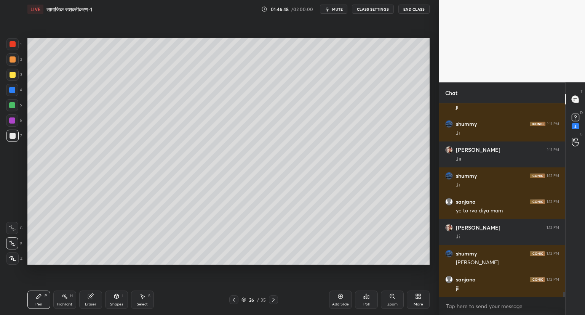
click at [235, 298] on icon at bounding box center [234, 299] width 6 height 6
click at [236, 299] on icon at bounding box center [234, 299] width 6 height 6
click at [237, 299] on div at bounding box center [233, 299] width 9 height 9
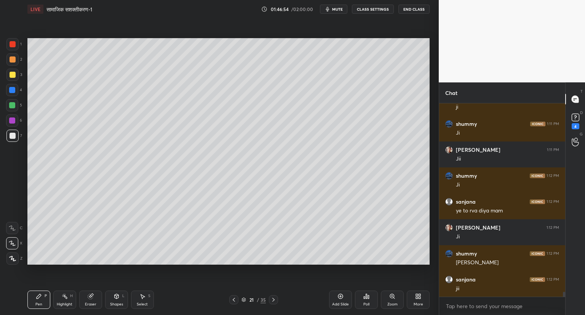
click at [233, 299] on icon at bounding box center [234, 299] width 6 height 6
click at [237, 299] on div at bounding box center [233, 299] width 9 height 9
click at [238, 299] on div at bounding box center [233, 299] width 9 height 9
click at [238, 300] on div "17 / 35" at bounding box center [253, 299] width 49 height 9
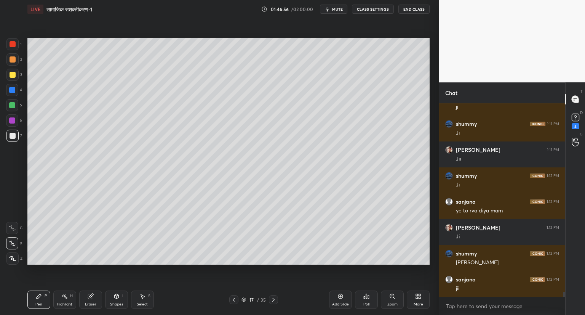
click at [240, 299] on div "17 / 35" at bounding box center [253, 299] width 49 height 9
click at [234, 299] on icon at bounding box center [234, 300] width 2 height 4
click at [234, 299] on icon at bounding box center [234, 299] width 6 height 6
click at [235, 299] on icon at bounding box center [234, 299] width 6 height 6
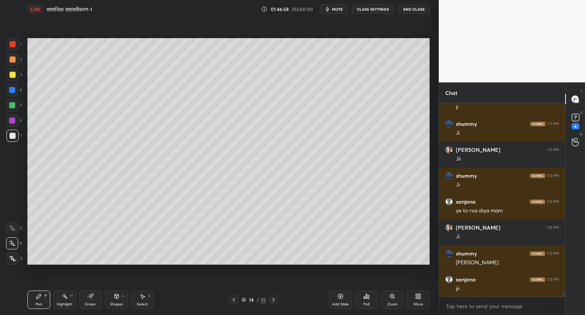
click at [236, 299] on icon at bounding box center [234, 299] width 6 height 6
click at [237, 299] on div at bounding box center [233, 299] width 9 height 9
click at [238, 299] on div at bounding box center [233, 299] width 9 height 9
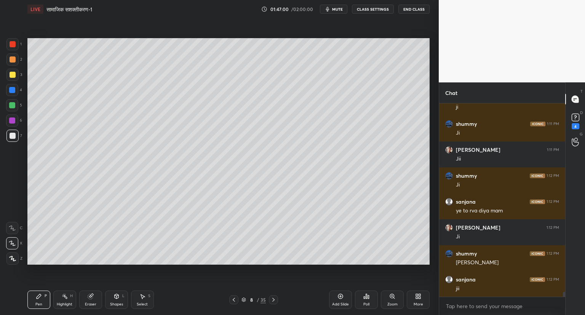
click at [238, 299] on div at bounding box center [233, 299] width 9 height 9
click at [238, 299] on div "4 / 35" at bounding box center [253, 299] width 49 height 9
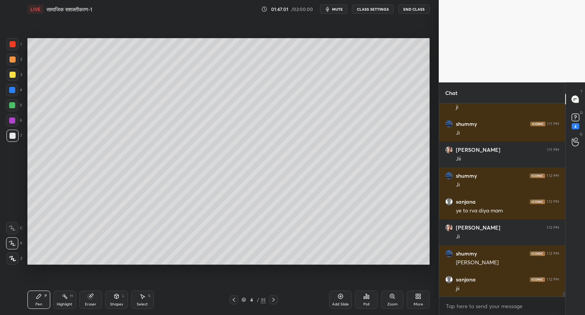
click at [239, 299] on div "4 / 35" at bounding box center [253, 299] width 49 height 9
click at [235, 299] on icon at bounding box center [234, 299] width 6 height 6
click at [234, 299] on icon at bounding box center [234, 300] width 2 height 4
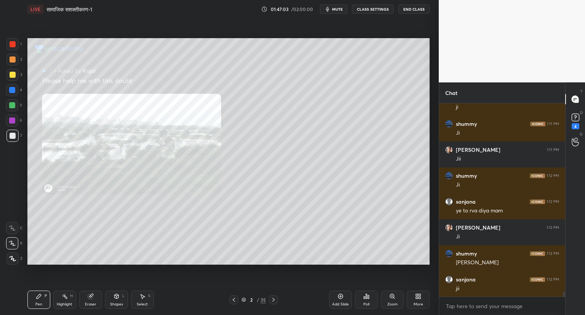
click at [271, 301] on icon at bounding box center [273, 299] width 6 height 6
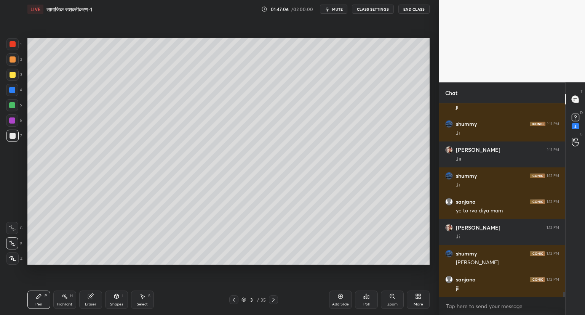
click at [273, 301] on icon at bounding box center [273, 299] width 6 height 6
click at [274, 301] on icon at bounding box center [273, 299] width 6 height 6
click at [232, 299] on icon at bounding box center [234, 299] width 6 height 6
click at [273, 301] on icon at bounding box center [273, 300] width 2 height 4
click at [272, 299] on icon at bounding box center [273, 299] width 6 height 6
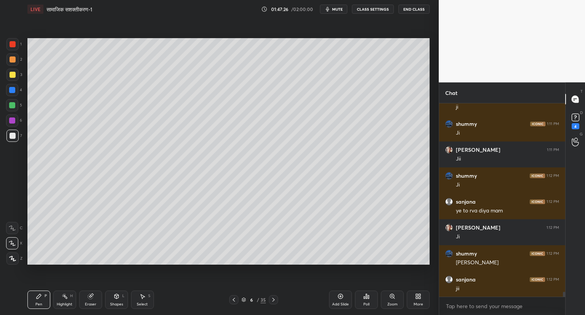
click at [272, 298] on icon at bounding box center [273, 299] width 6 height 6
click at [272, 299] on icon at bounding box center [273, 299] width 6 height 6
click at [234, 298] on icon at bounding box center [234, 299] width 6 height 6
click at [272, 299] on icon at bounding box center [273, 299] width 6 height 6
click at [233, 299] on icon at bounding box center [234, 300] width 2 height 4
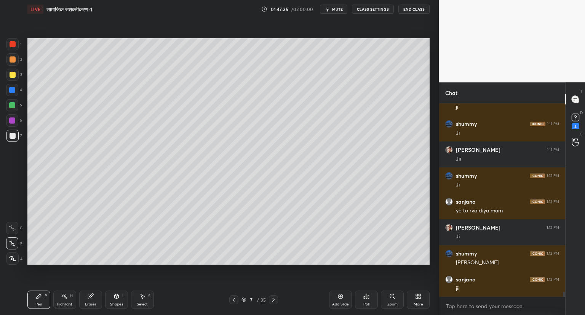
click at [279, 297] on div "7 / 35" at bounding box center [253, 299] width 151 height 9
click at [279, 298] on div "7 / 35" at bounding box center [253, 299] width 151 height 9
click at [272, 299] on icon at bounding box center [273, 299] width 6 height 6
click at [272, 300] on icon at bounding box center [273, 299] width 6 height 6
click at [274, 299] on icon at bounding box center [273, 300] width 2 height 4
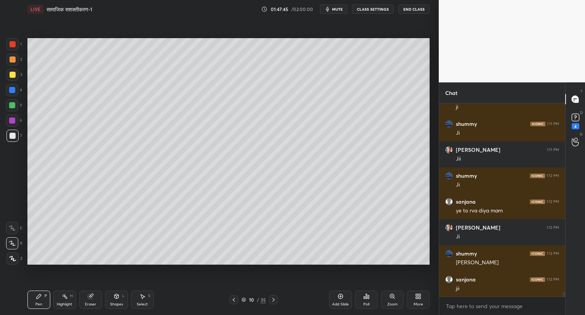
click at [276, 300] on icon at bounding box center [273, 299] width 6 height 6
click at [277, 301] on div at bounding box center [273, 299] width 9 height 9
click at [278, 300] on div "13 / 35" at bounding box center [253, 299] width 151 height 9
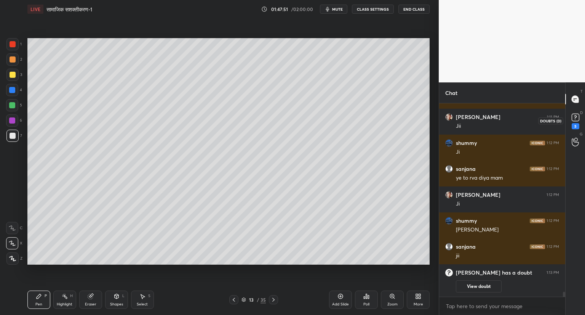
click at [576, 119] on rect at bounding box center [575, 117] width 7 height 7
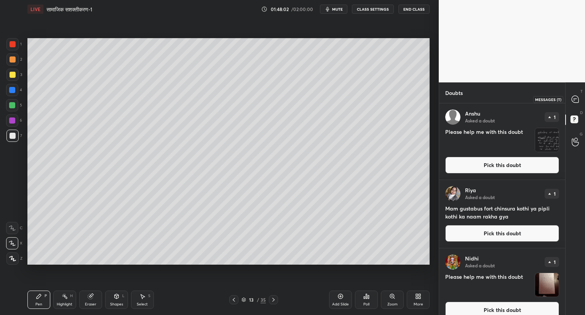
click at [578, 101] on icon at bounding box center [575, 99] width 7 height 7
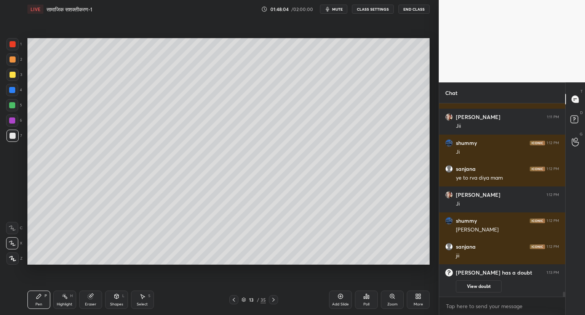
scroll to position [7410, 0]
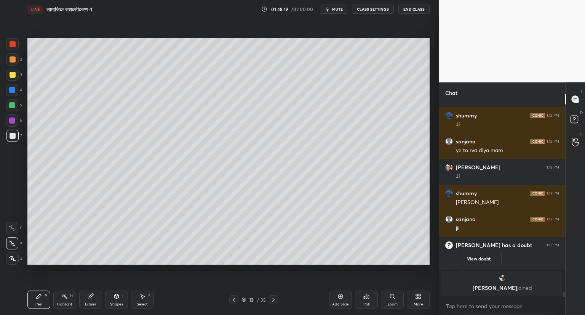
click at [267, 280] on div "Setting up your live class Poll for secs No correct answer Start poll" at bounding box center [228, 151] width 408 height 266
click at [274, 298] on icon at bounding box center [273, 299] width 6 height 6
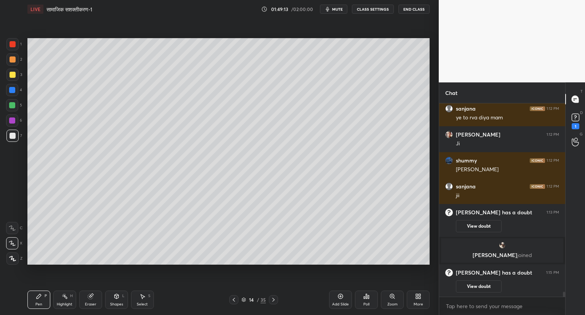
scroll to position [7382, 0]
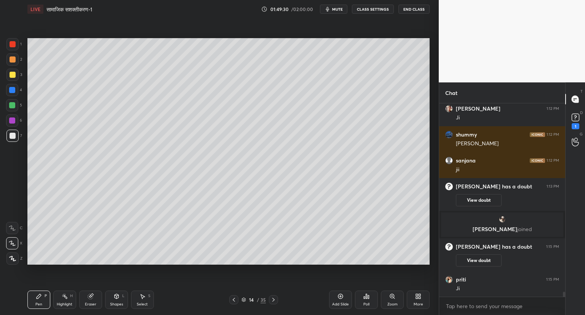
click at [273, 296] on div at bounding box center [273, 299] width 9 height 9
click at [274, 296] on div at bounding box center [273, 299] width 9 height 9
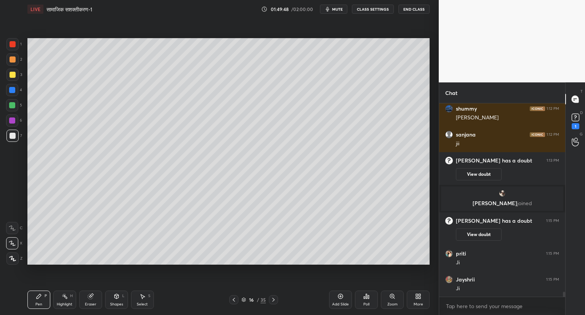
click at [276, 298] on icon at bounding box center [273, 299] width 6 height 6
click at [278, 298] on div at bounding box center [273, 299] width 9 height 9
click at [278, 298] on div "18 / 35" at bounding box center [253, 299] width 151 height 9
click at [235, 298] on icon at bounding box center [234, 299] width 6 height 6
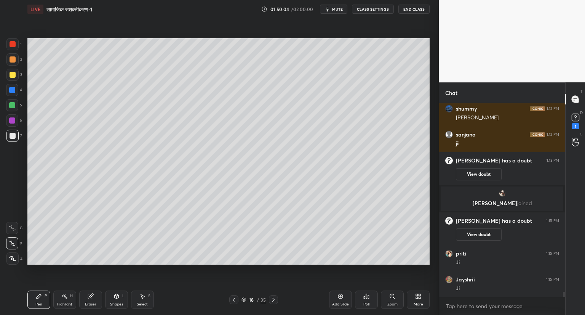
click at [271, 298] on icon at bounding box center [273, 299] width 6 height 6
click at [273, 298] on icon at bounding box center [273, 299] width 6 height 6
click at [273, 298] on icon at bounding box center [273, 300] width 2 height 4
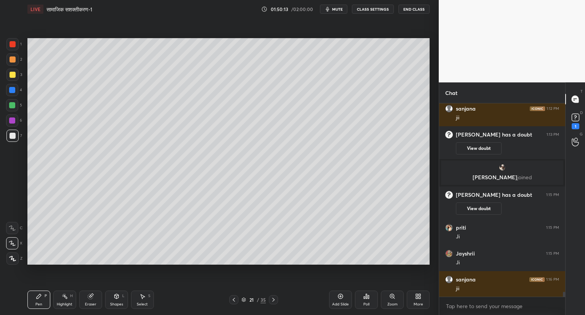
click at [274, 299] on icon at bounding box center [273, 299] width 6 height 6
click at [275, 296] on div at bounding box center [273, 299] width 9 height 9
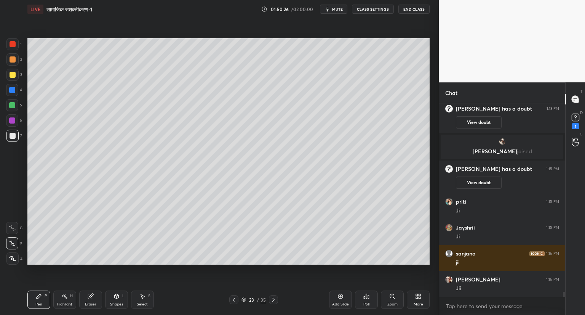
click at [272, 298] on icon at bounding box center [273, 299] width 6 height 6
click at [273, 298] on icon at bounding box center [273, 299] width 6 height 6
click at [274, 298] on icon at bounding box center [273, 299] width 6 height 6
click at [272, 298] on icon at bounding box center [273, 299] width 6 height 6
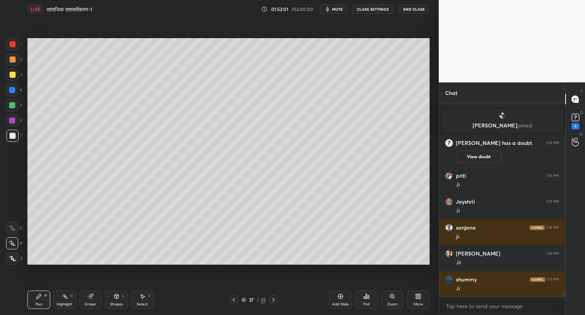
scroll to position [7512, 0]
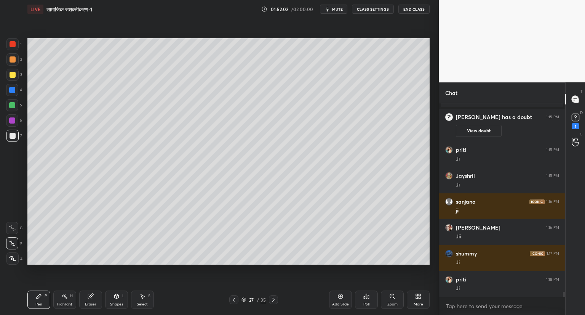
click at [274, 295] on div at bounding box center [273, 299] width 9 height 9
click at [274, 298] on icon at bounding box center [273, 299] width 6 height 6
click at [232, 298] on icon at bounding box center [234, 299] width 6 height 6
click at [273, 298] on icon at bounding box center [273, 299] width 6 height 6
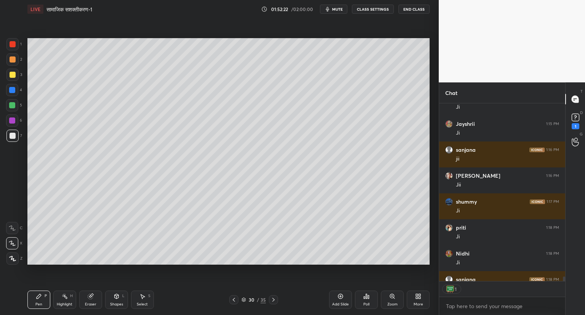
scroll to position [3, 2]
click at [272, 299] on icon at bounding box center [273, 299] width 6 height 6
click at [275, 298] on icon at bounding box center [273, 299] width 6 height 6
click at [87, 297] on div "Eraser" at bounding box center [90, 299] width 23 height 18
click at [12, 256] on span "Erase all" at bounding box center [11, 258] width 11 height 5
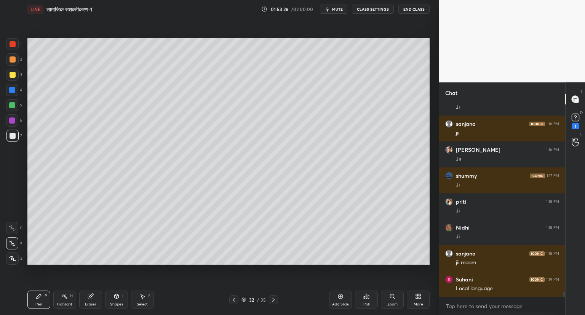
scroll to position [7597, 0]
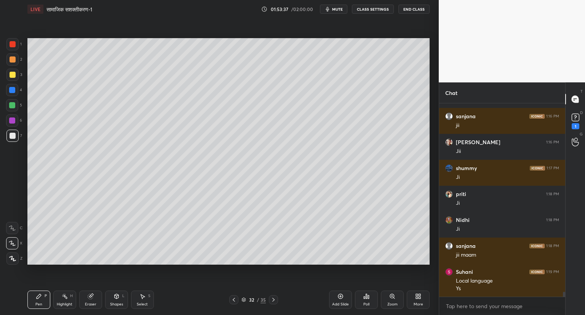
click at [272, 296] on div at bounding box center [273, 299] width 9 height 9
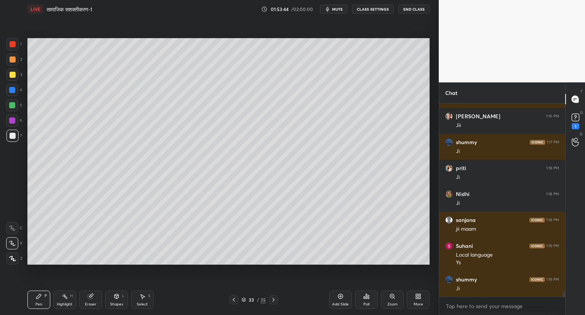
click at [91, 298] on icon at bounding box center [90, 296] width 5 height 5
click at [14, 202] on icon at bounding box center [12, 203] width 7 height 7
click at [274, 298] on icon at bounding box center [273, 299] width 6 height 6
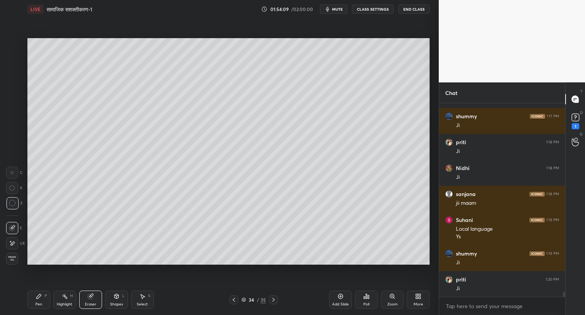
click at [37, 299] on div "Pen P" at bounding box center [38, 299] width 23 height 18
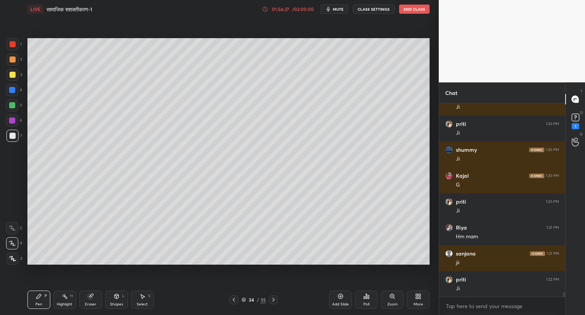
scroll to position [7830, 0]
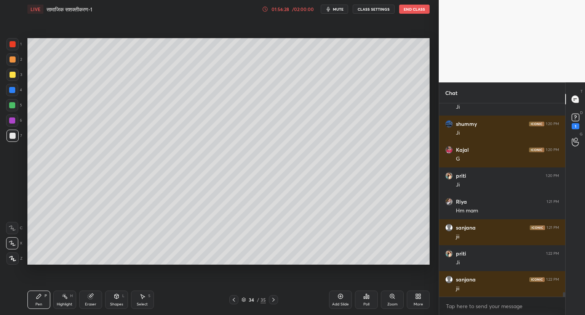
click at [339, 297] on icon at bounding box center [341, 296] width 6 height 6
click at [96, 293] on div "Eraser" at bounding box center [90, 299] width 23 height 18
click at [37, 298] on icon at bounding box center [39, 296] width 5 height 5
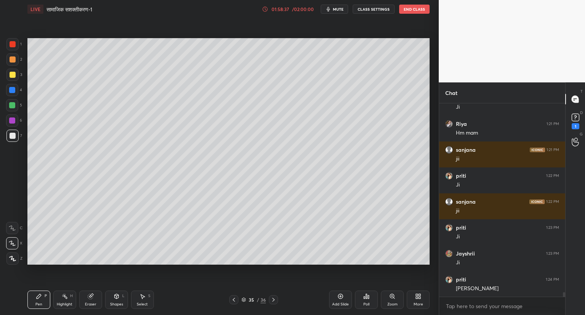
scroll to position [7934, 0]
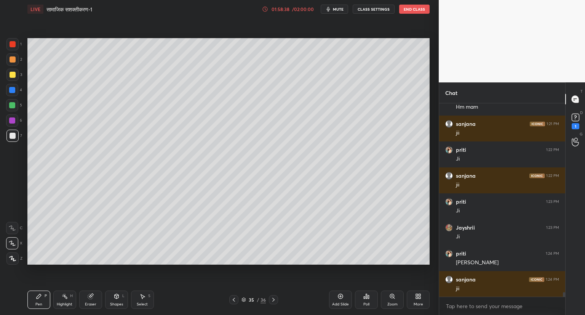
click at [233, 299] on icon at bounding box center [234, 299] width 6 height 6
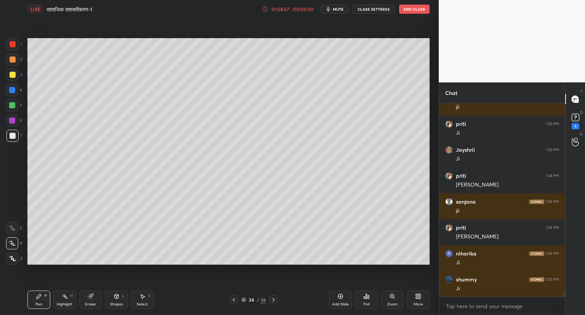
scroll to position [8038, 0]
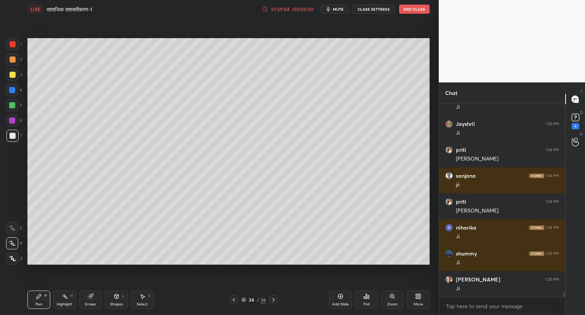
click at [274, 298] on icon at bounding box center [273, 299] width 6 height 6
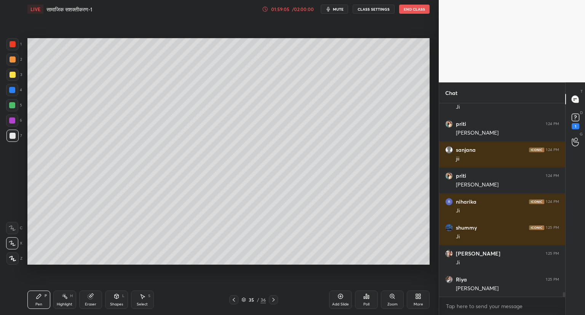
click at [278, 299] on div at bounding box center [273, 299] width 9 height 9
click at [232, 295] on div at bounding box center [233, 299] width 9 height 9
click at [337, 294] on div "Add Slide" at bounding box center [340, 299] width 23 height 18
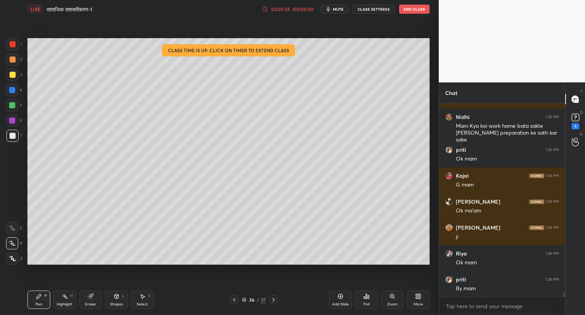
scroll to position [8363, 0]
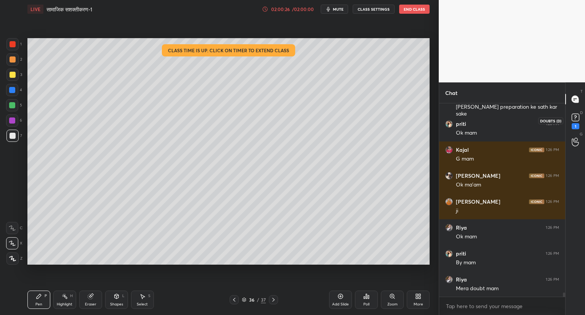
click at [575, 119] on rect at bounding box center [575, 117] width 7 height 7
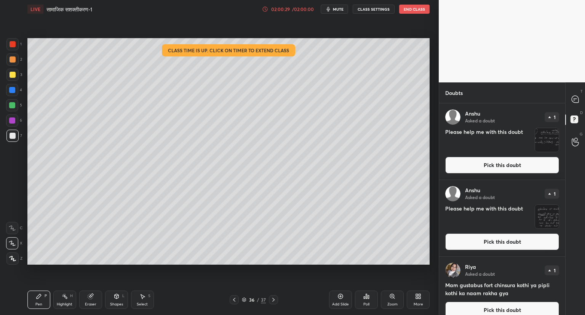
click at [488, 306] on button "Pick this doubt" at bounding box center [502, 309] width 114 height 17
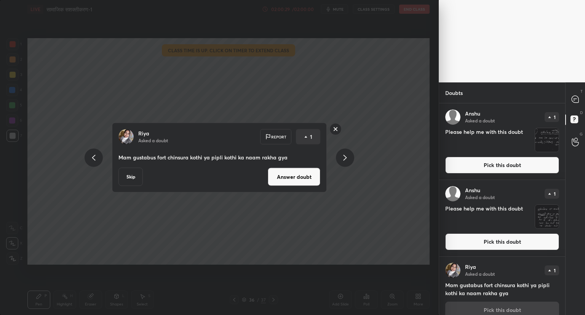
scroll to position [9, 0]
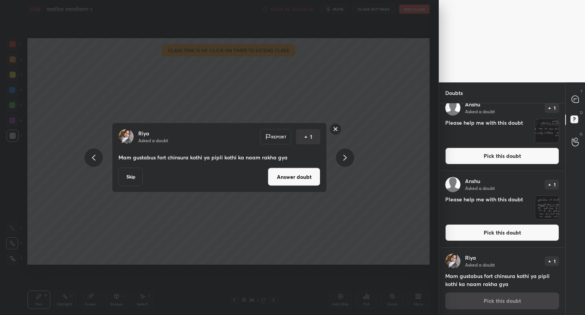
click at [291, 181] on button "Answer doubt" at bounding box center [294, 177] width 53 height 18
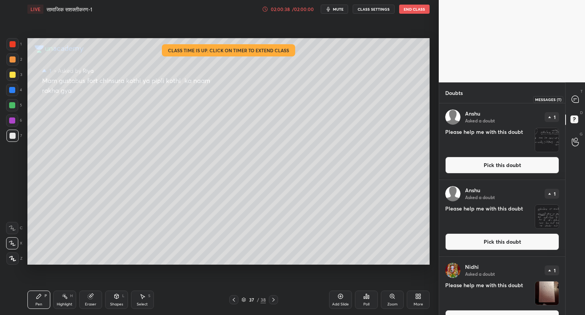
click at [574, 100] on icon at bounding box center [575, 99] width 7 height 7
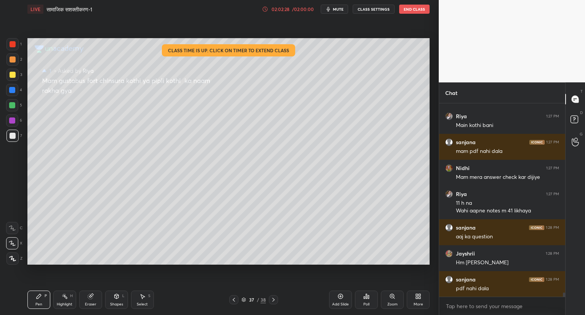
scroll to position [8933, 0]
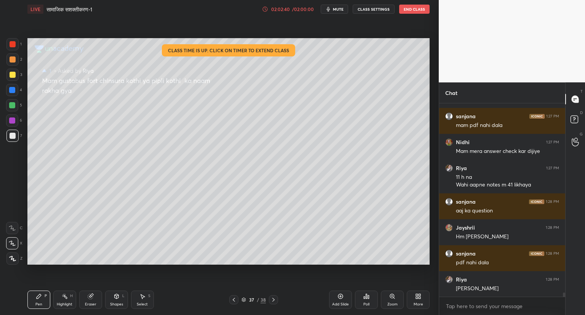
click at [419, 7] on button "End Class" at bounding box center [414, 9] width 30 height 9
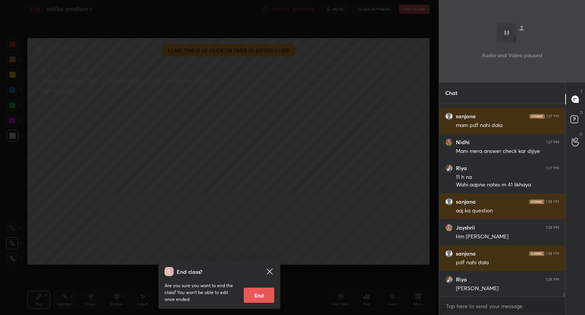
click at [259, 296] on button "End" at bounding box center [259, 294] width 30 height 15
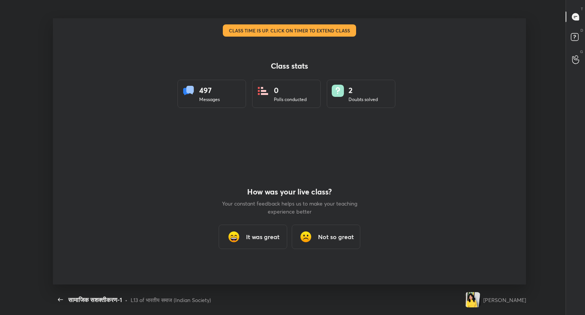
scroll to position [0, 0]
type textarea "x"
